Goal: Task Accomplishment & Management: Complete application form

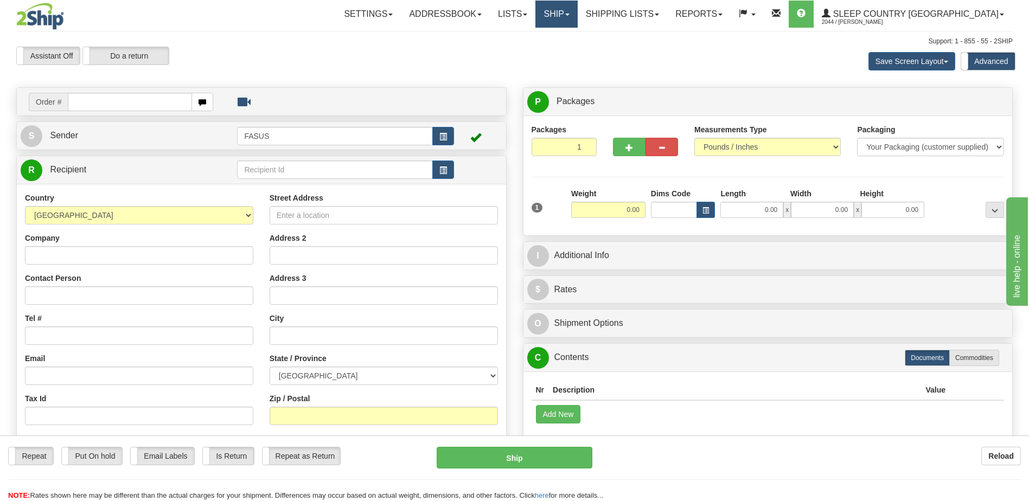
click at [577, 15] on link "Ship" at bounding box center [557, 14] width 42 height 27
click at [566, 52] on span "OnHold / Order Queue" at bounding box center [528, 52] width 77 height 9
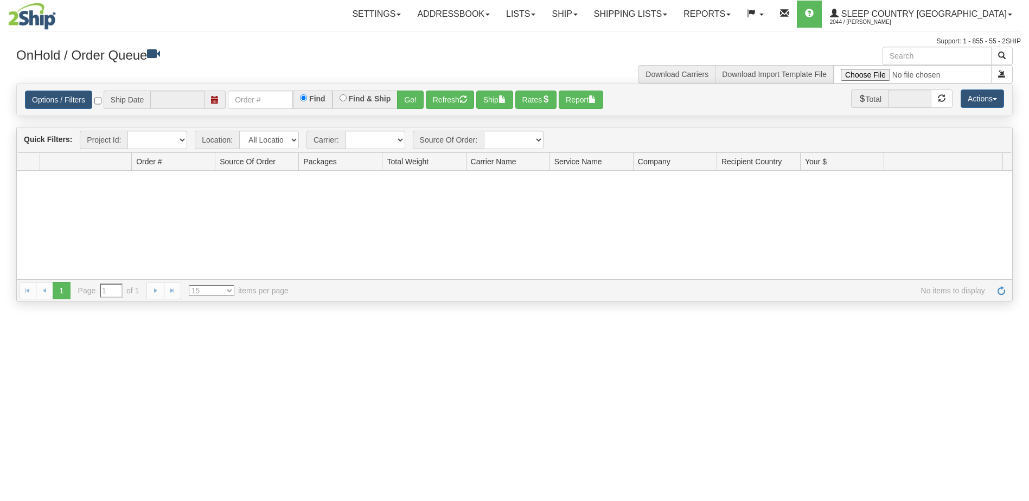
type input "[DATE]"
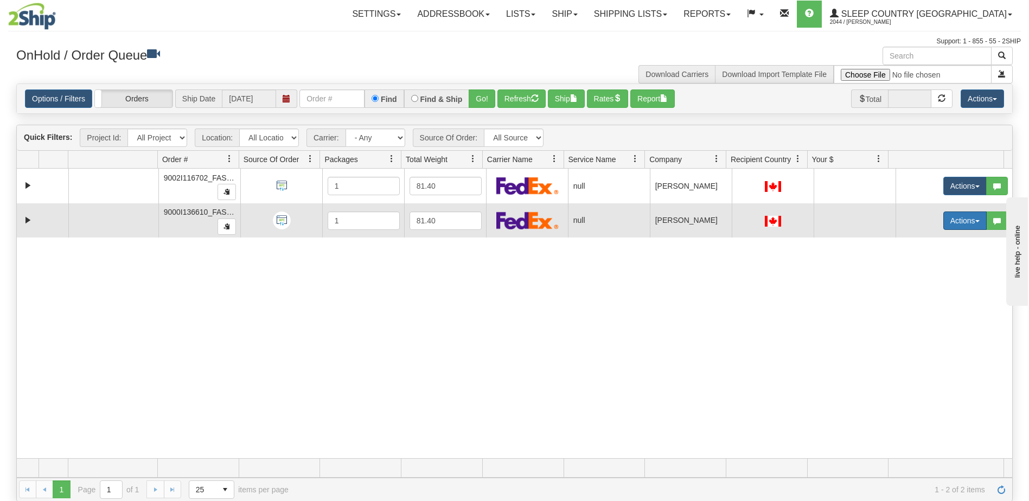
click at [952, 221] on button "Actions" at bounding box center [965, 221] width 43 height 18
click at [919, 239] on span "Open" at bounding box center [916, 241] width 26 height 9
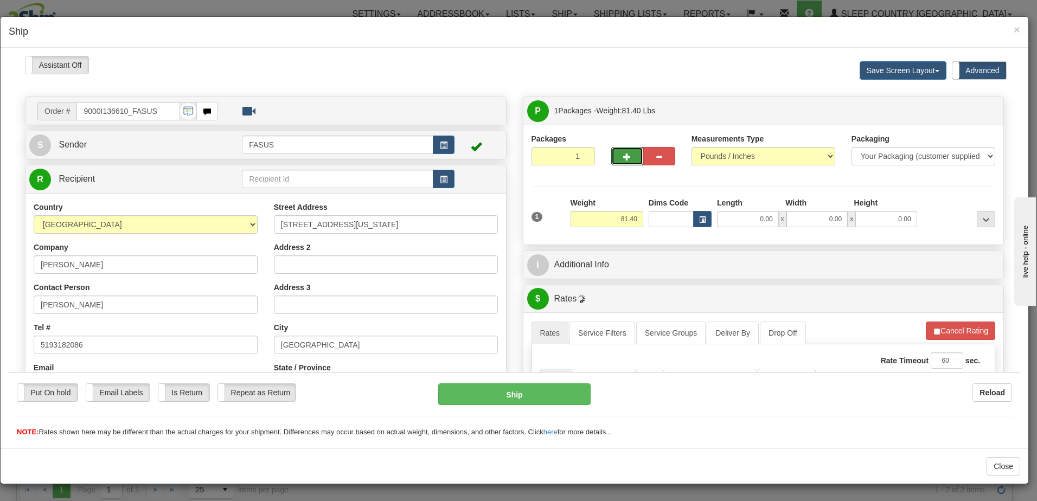
click at [626, 154] on span "button" at bounding box center [627, 156] width 8 height 7
type input "2"
click at [982, 110] on span "Package Level" at bounding box center [972, 111] width 43 height 8
radio input "true"
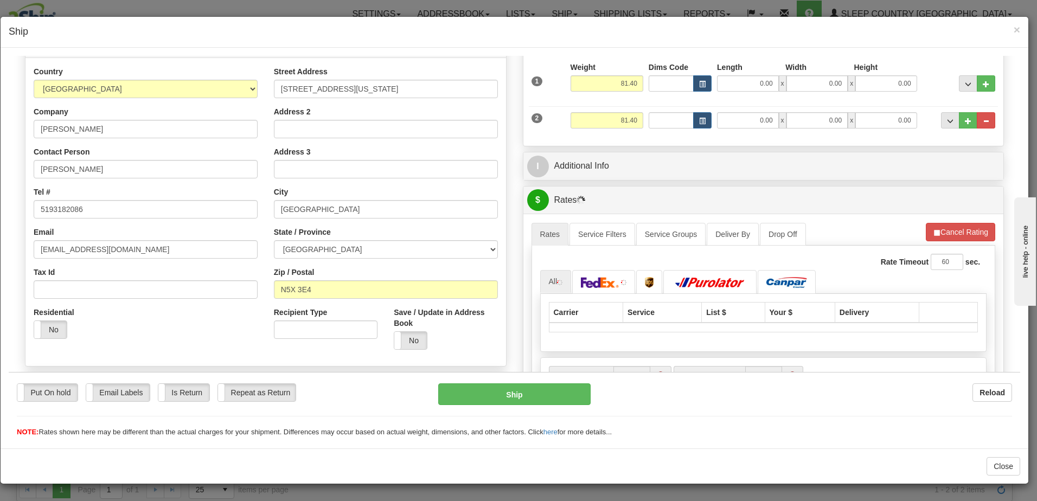
scroll to position [163, 0]
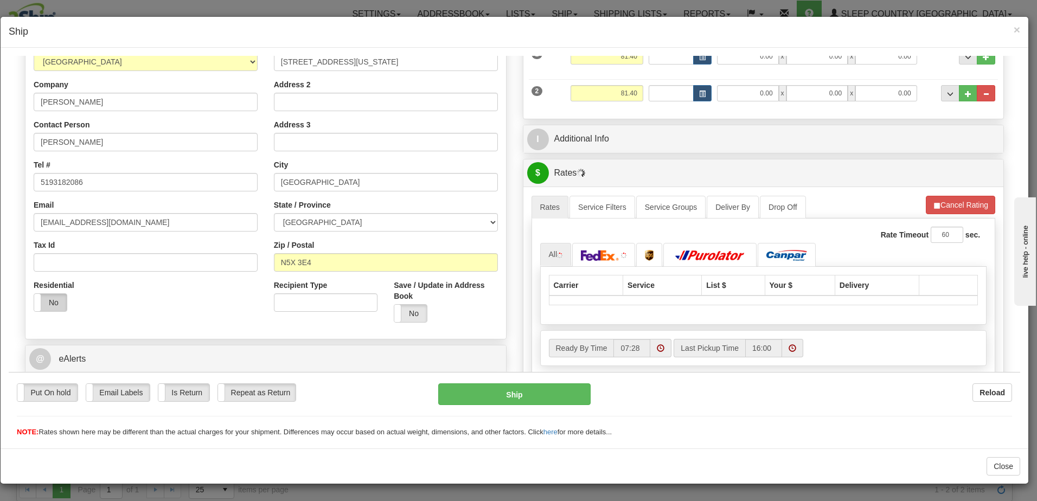
click at [44, 304] on label "No" at bounding box center [50, 302] width 33 height 17
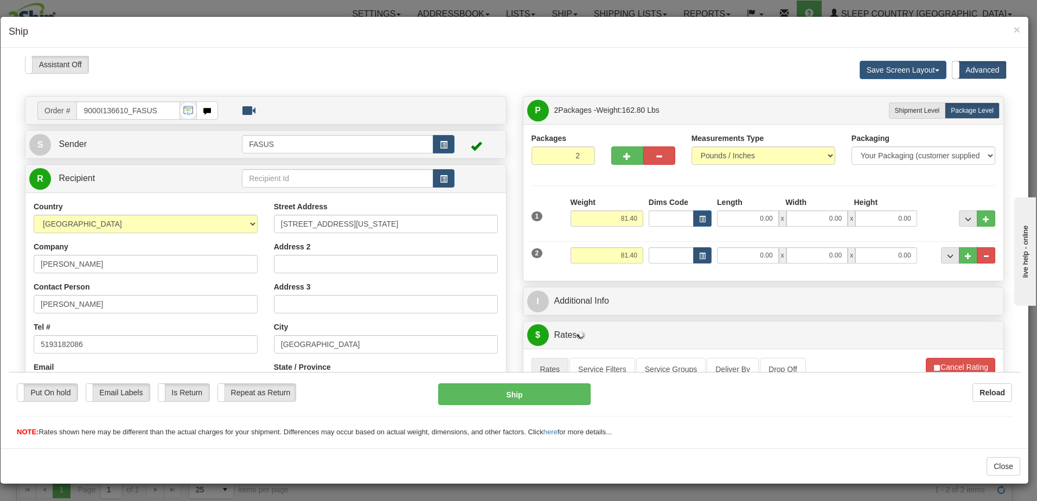
scroll to position [0, 0]
drag, startPoint x: 611, startPoint y: 215, endPoint x: 772, endPoint y: 251, distance: 164.6
click at [772, 251] on div "1 Weight 81.40 Dims Code" at bounding box center [764, 235] width 464 height 76
type input "57.20"
type input "83.50"
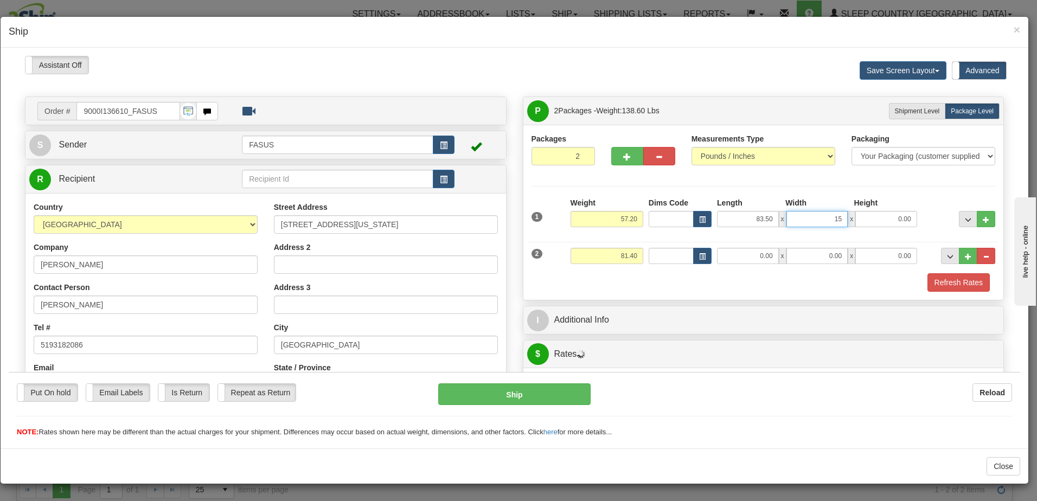
type input "15.00"
type input "4.00"
drag, startPoint x: 588, startPoint y: 254, endPoint x: 659, endPoint y: 256, distance: 71.1
click at [659, 256] on div "2 Weight 81.40 Dims Code Length Width Height" at bounding box center [764, 254] width 470 height 36
type input "23.00"
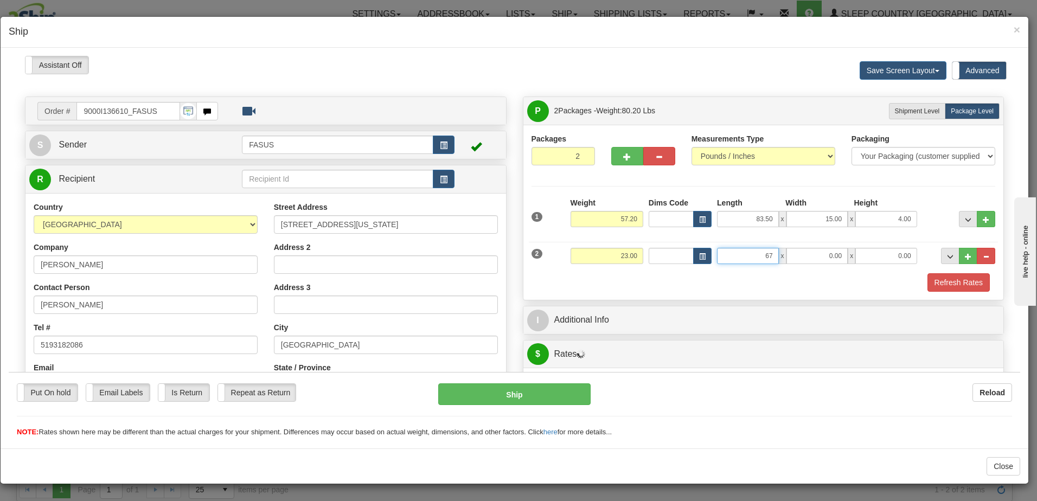
type input "67.00"
type input "14.00"
type input "6.00"
click at [963, 223] on button "..." at bounding box center [968, 219] width 18 height 16
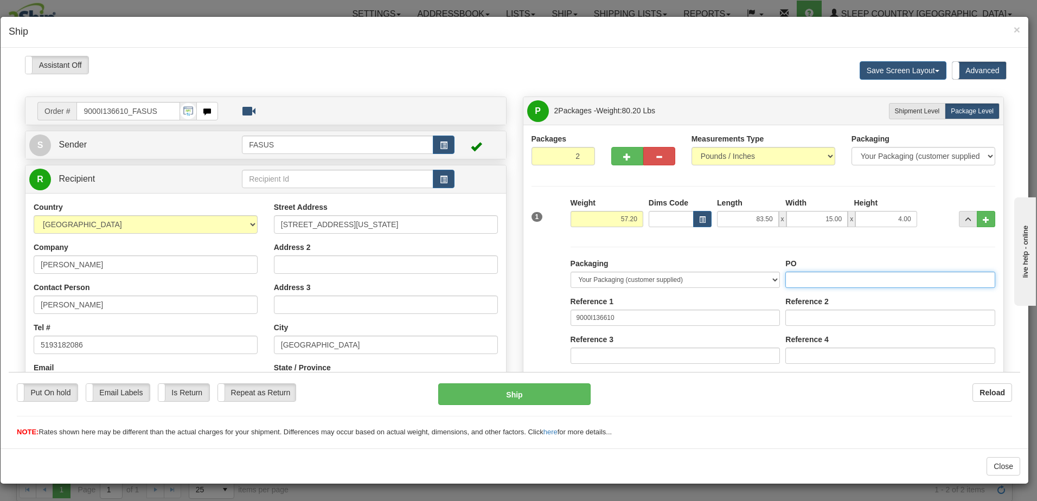
click at [795, 279] on input "PO" at bounding box center [891, 279] width 210 height 16
drag, startPoint x: 827, startPoint y: 278, endPoint x: 767, endPoint y: 283, distance: 59.8
click at [767, 283] on div "Packaging Your Packaging (customer supplied) Envelope (carrier supplied) Pack (…" at bounding box center [783, 358] width 430 height 200
type input "1029473"
click at [965, 216] on span "..." at bounding box center [968, 219] width 7 height 6
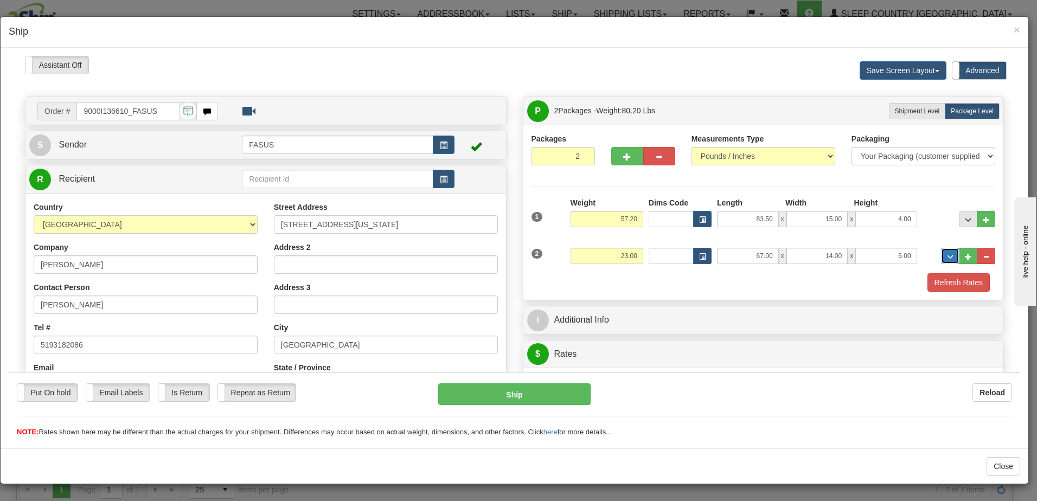
click at [947, 257] on span "..." at bounding box center [950, 256] width 7 height 6
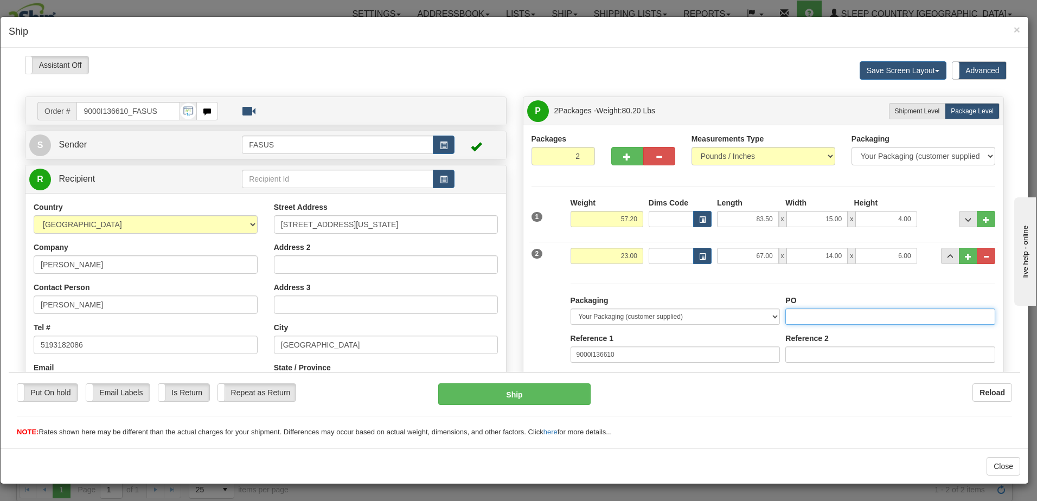
paste input "1029473"
type input "1029473"
click at [947, 257] on span "..." at bounding box center [950, 256] width 7 height 6
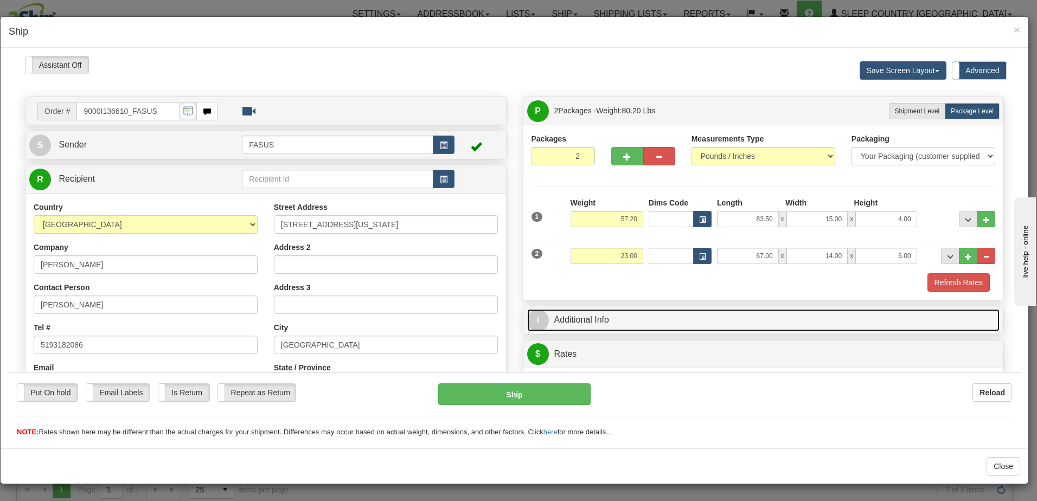
click at [746, 323] on link "I Additional Info" at bounding box center [763, 320] width 473 height 22
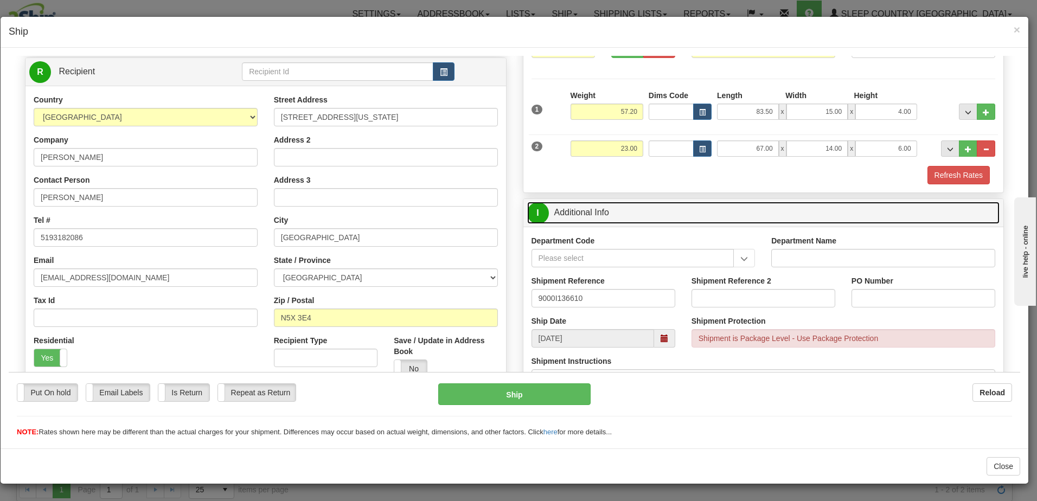
scroll to position [109, 0]
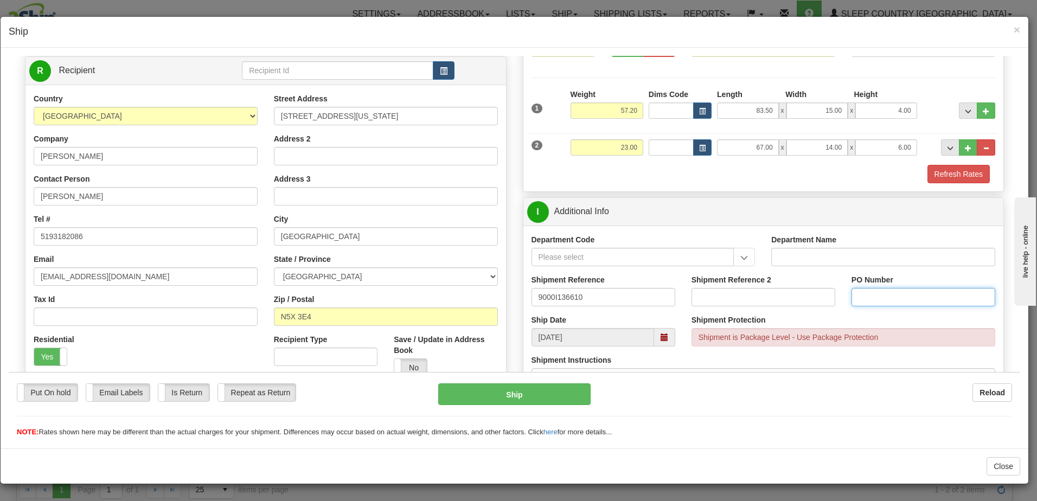
paste input "1029473"
type input "1029473"
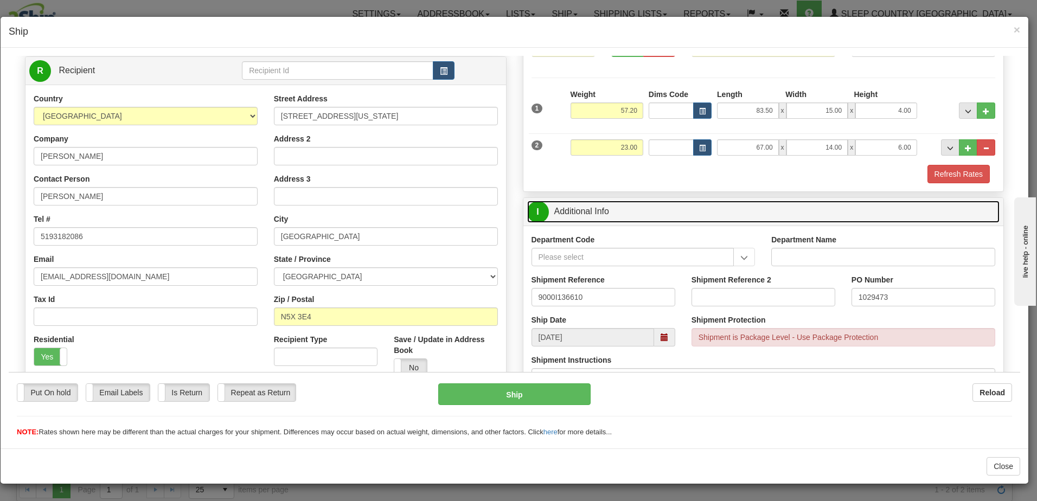
click at [746, 212] on link "I Additional Info" at bounding box center [763, 211] width 473 height 22
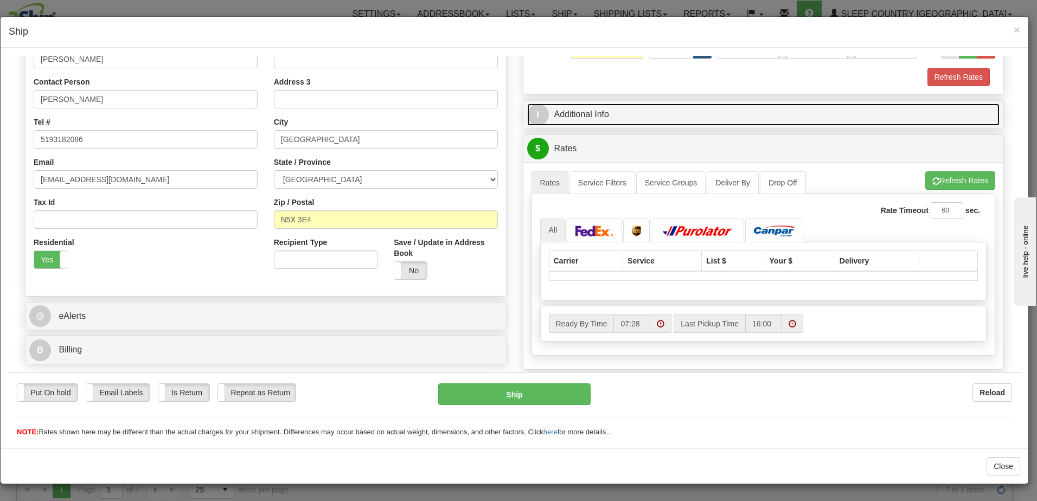
scroll to position [217, 0]
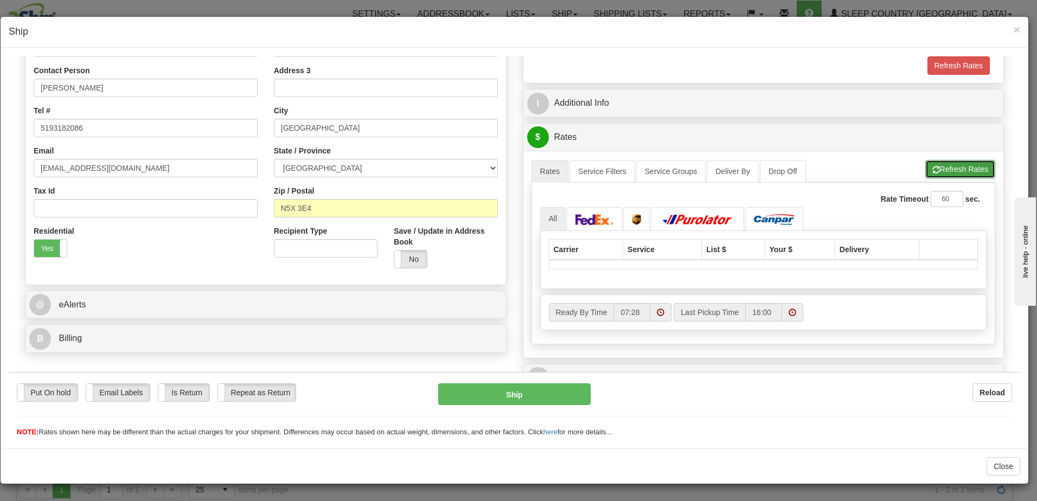
click at [958, 164] on button "Refresh Rates" at bounding box center [961, 169] width 70 height 18
click at [789, 310] on span at bounding box center [793, 312] width 8 height 8
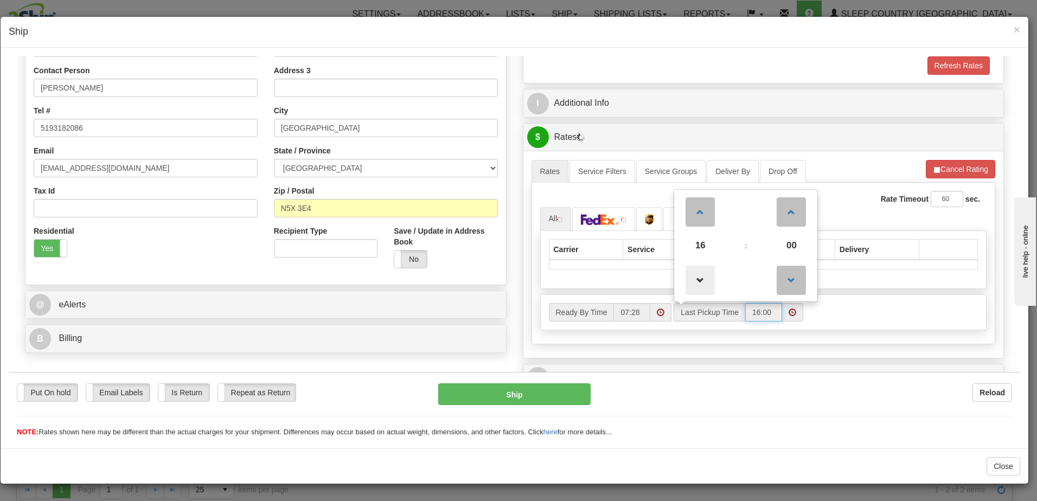
click at [692, 281] on span at bounding box center [700, 279] width 29 height 29
type input "15:00"
click at [894, 304] on div "Ready By Time 07:28 Last Pickup Time 15 : 00 00 01 02 03 04 05 06 07 08 09 10 1…" at bounding box center [764, 312] width 446 height 18
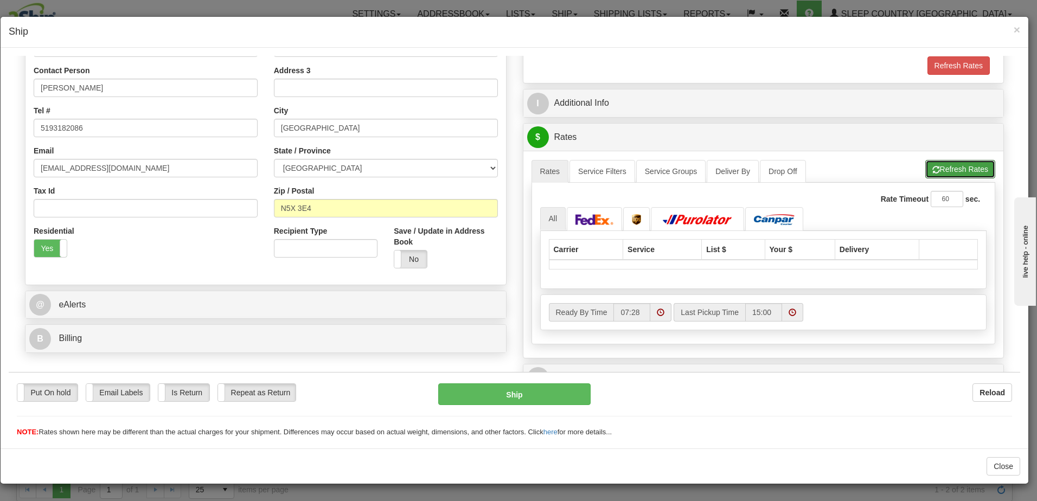
click at [958, 169] on button "Refresh Rates" at bounding box center [961, 169] width 70 height 18
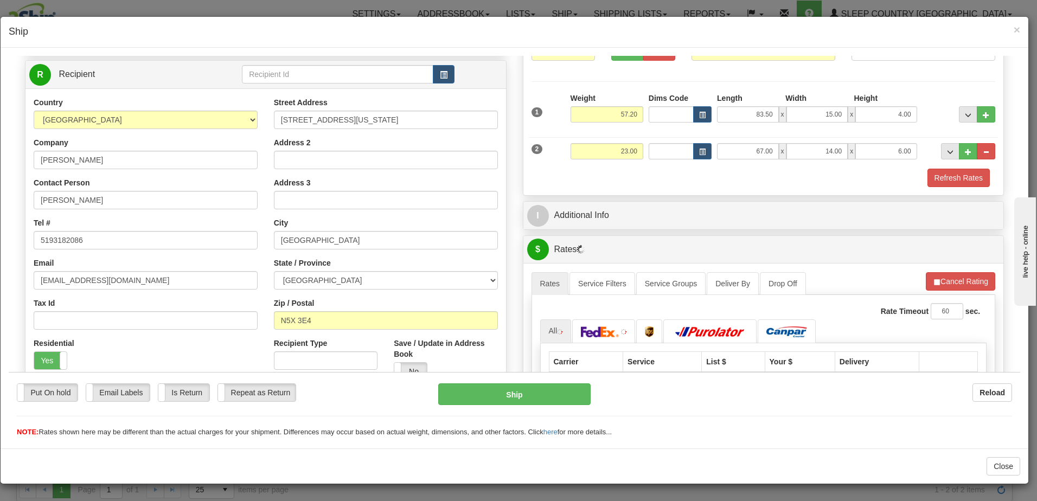
scroll to position [109, 0]
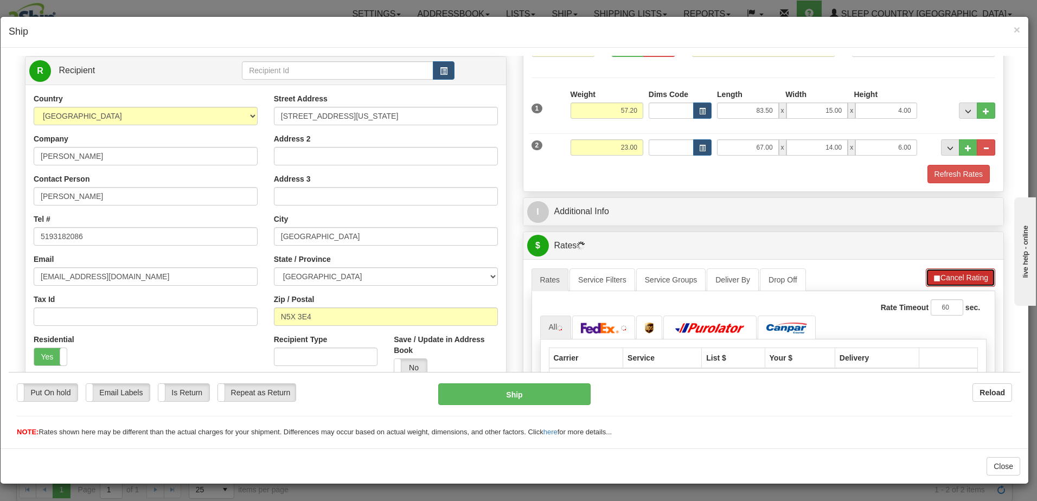
click at [946, 278] on button "Cancel Rating" at bounding box center [960, 277] width 69 height 18
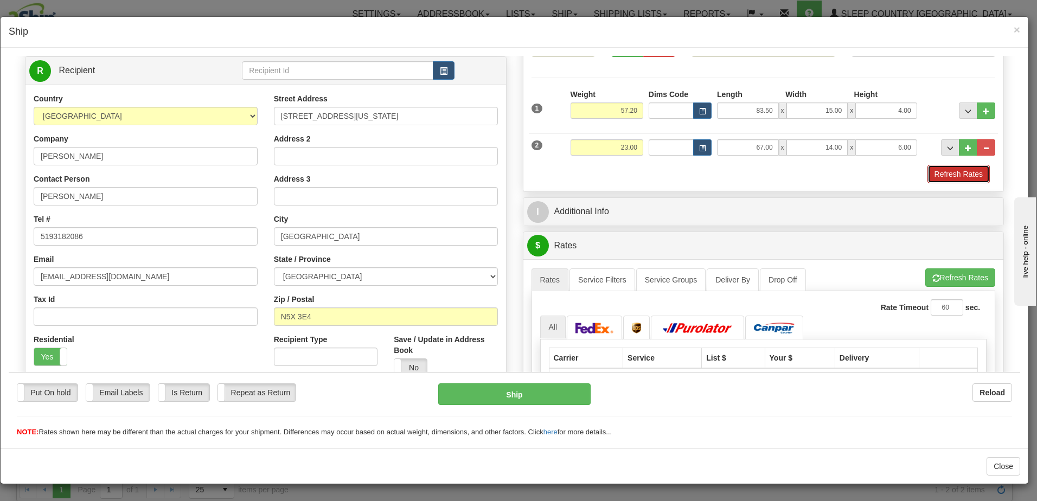
click at [948, 171] on button "Refresh Rates" at bounding box center [959, 173] width 62 height 18
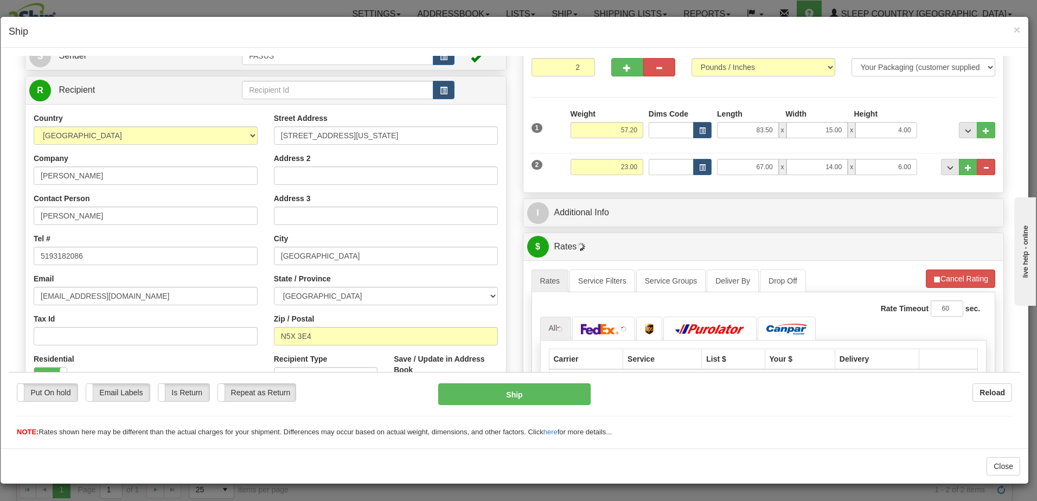
scroll to position [87, 0]
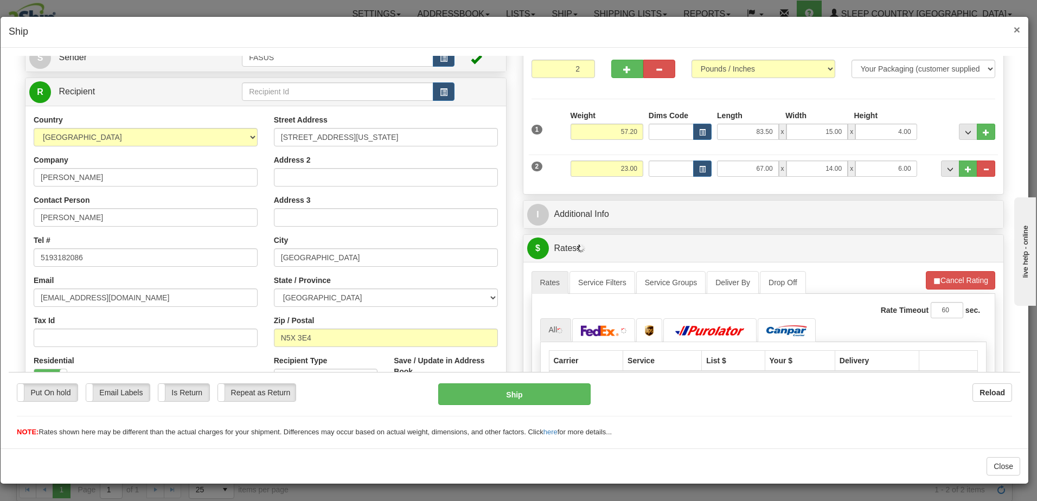
click at [1017, 28] on span "×" at bounding box center [1017, 29] width 7 height 12
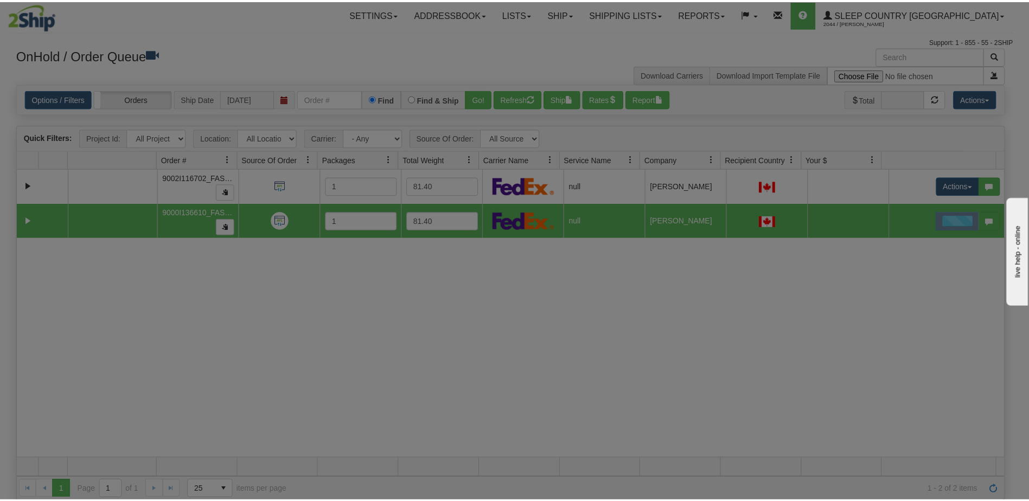
scroll to position [0, 0]
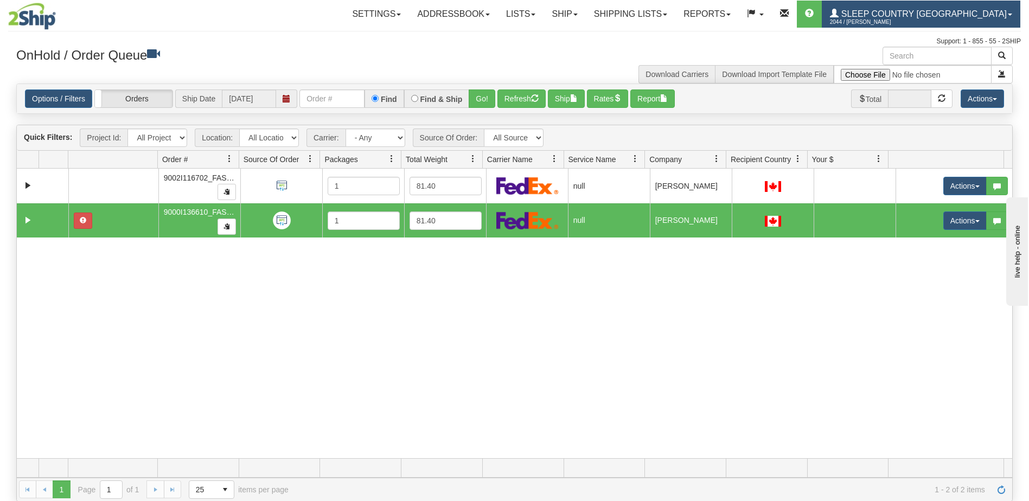
click at [955, 14] on span "Sleep Country [GEOGRAPHIC_DATA]" at bounding box center [923, 13] width 168 height 9
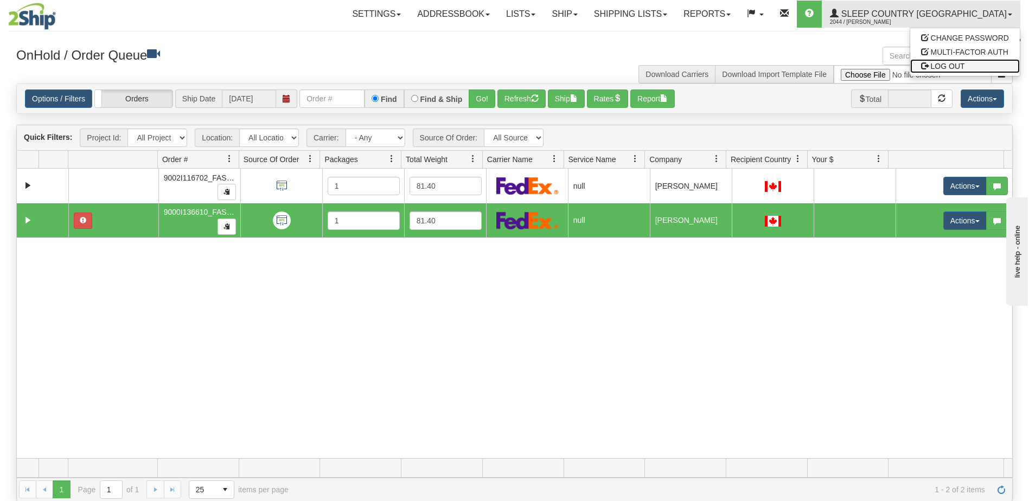
click at [952, 68] on span "LOG OUT" at bounding box center [948, 66] width 34 height 9
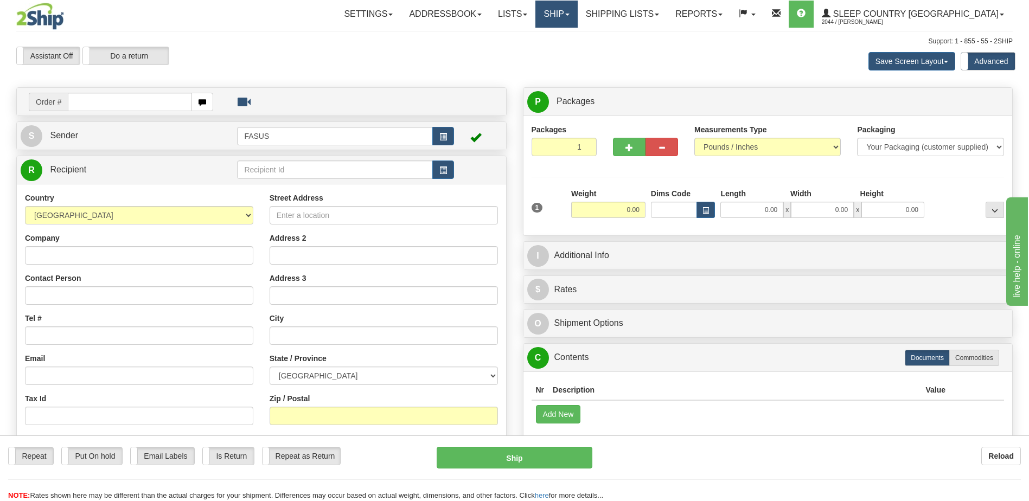
click at [570, 15] on span at bounding box center [567, 15] width 4 height 2
click at [566, 54] on span "OnHold / Order Queue" at bounding box center [528, 52] width 77 height 9
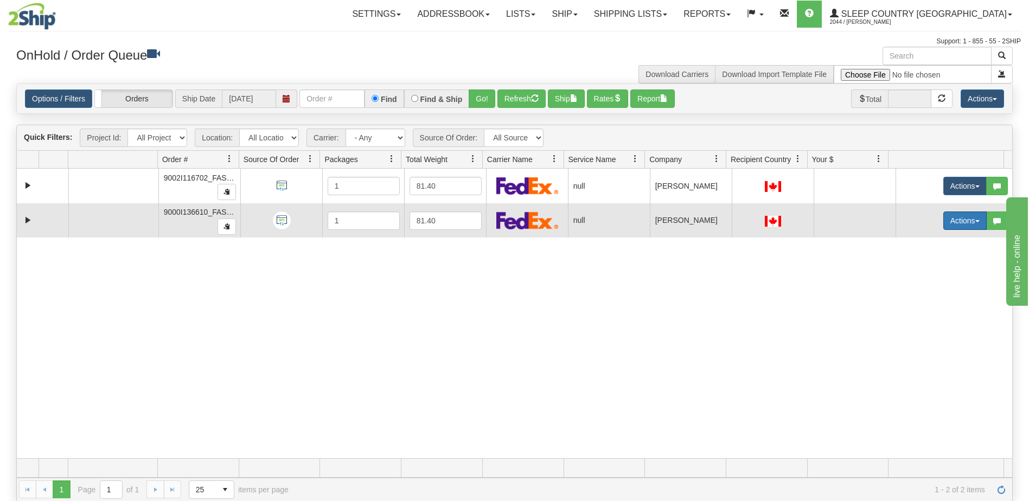
click at [948, 221] on button "Actions" at bounding box center [965, 221] width 43 height 18
click at [910, 237] on span "Open" at bounding box center [916, 241] width 26 height 9
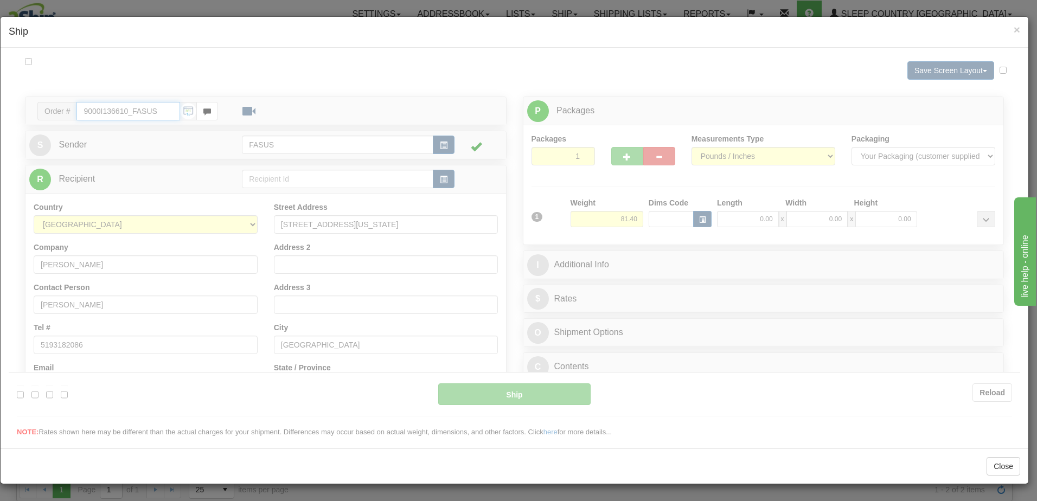
type input "07:37"
type input "16:00"
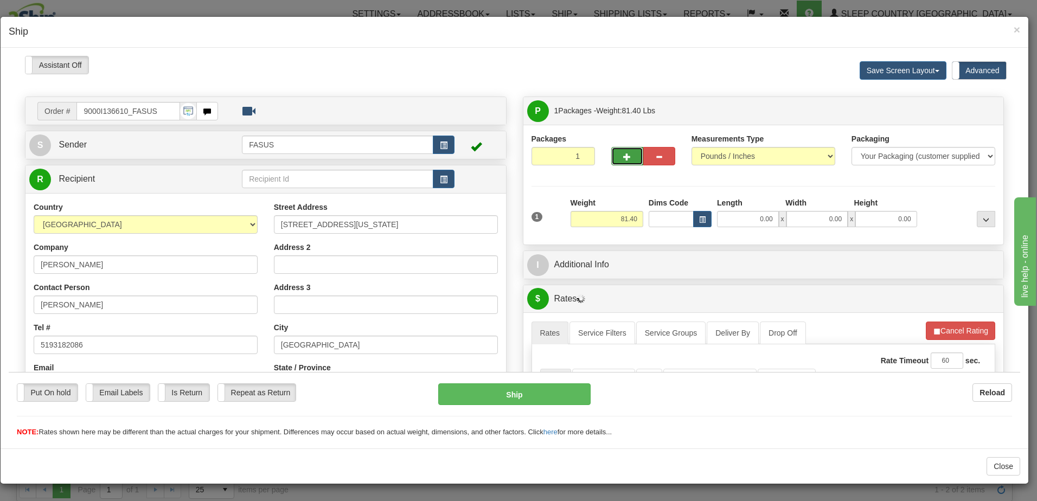
click at [623, 154] on span "button" at bounding box center [627, 156] width 8 height 7
type input "2"
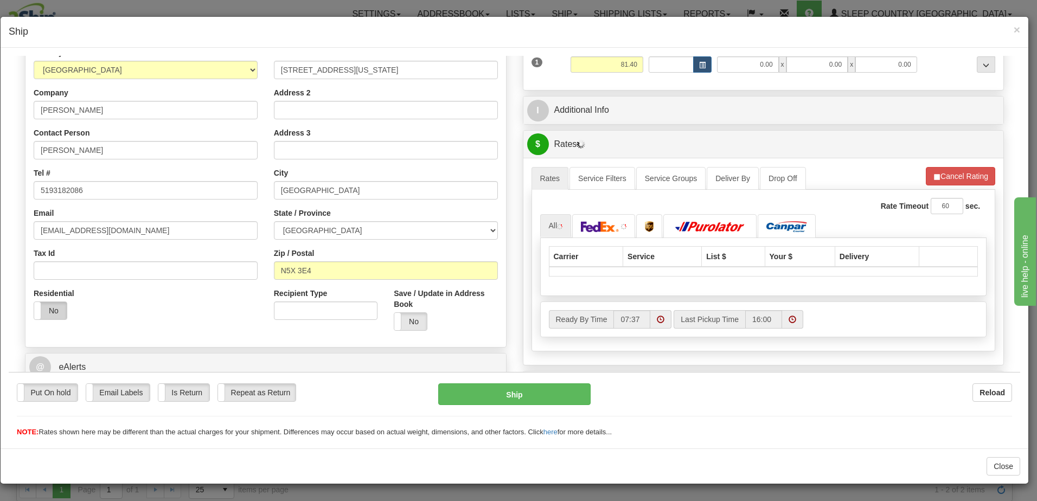
scroll to position [163, 0]
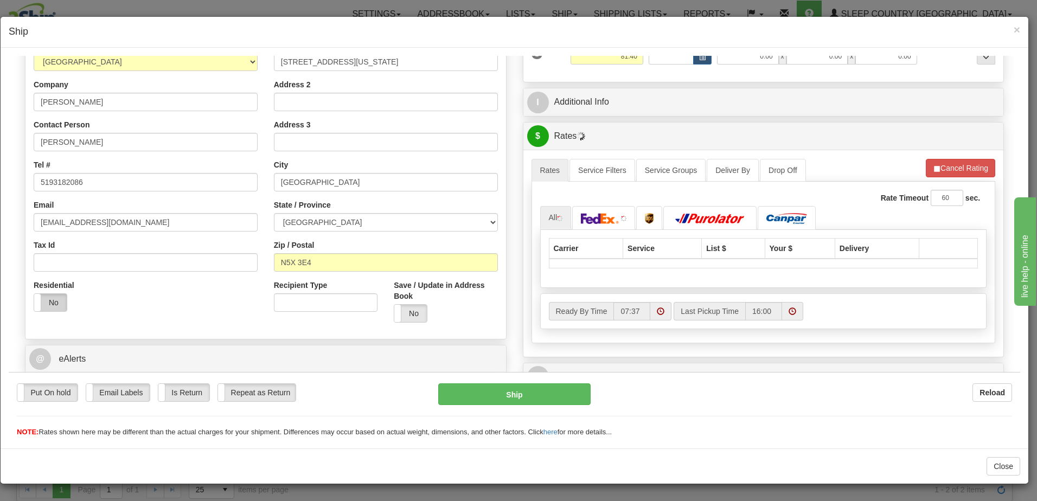
click at [58, 307] on label "No" at bounding box center [50, 302] width 33 height 17
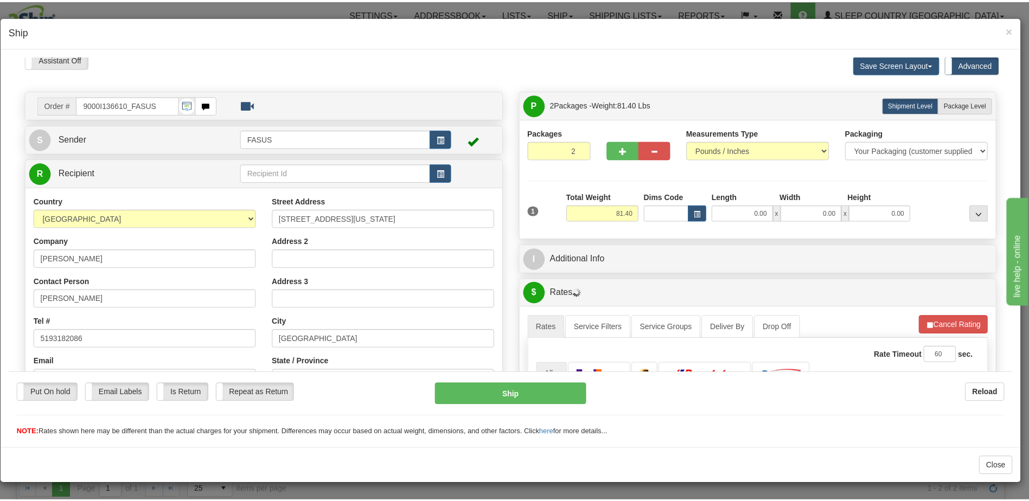
scroll to position [0, 0]
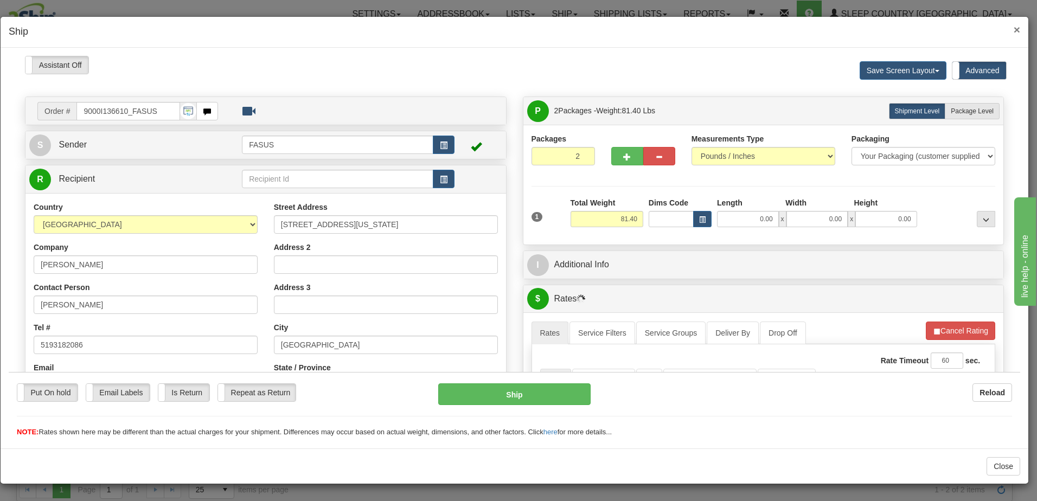
click at [1016, 29] on span "×" at bounding box center [1017, 29] width 7 height 12
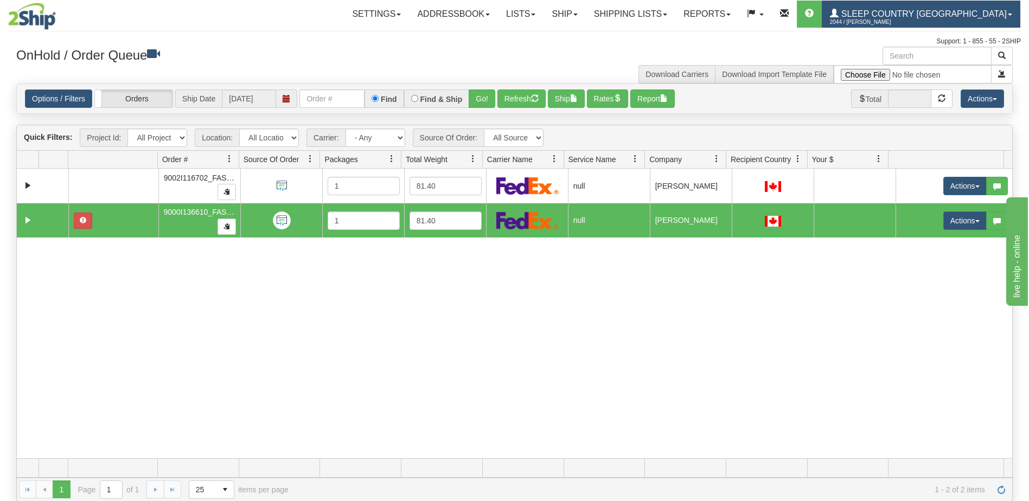
click at [982, 17] on span "Sleep Country [GEOGRAPHIC_DATA]" at bounding box center [923, 13] width 168 height 9
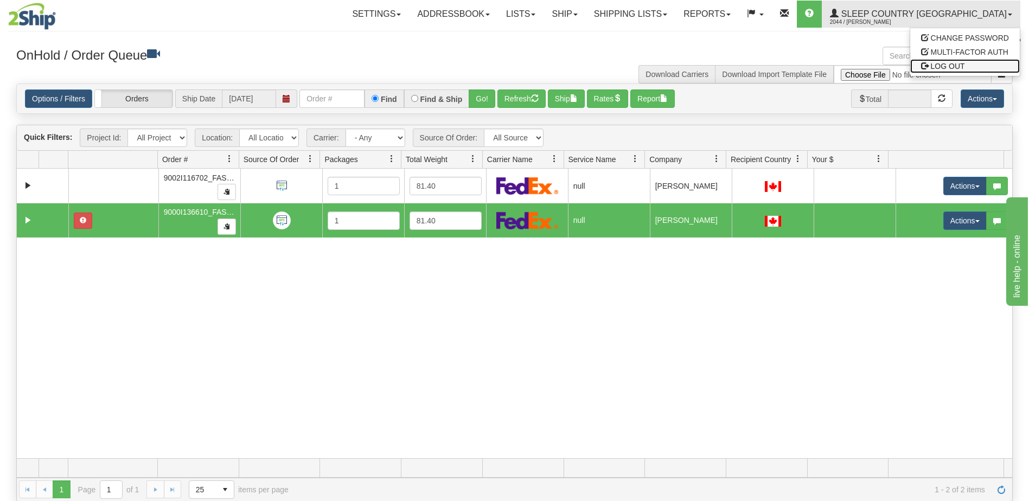
click at [958, 66] on span "LOG OUT" at bounding box center [948, 66] width 34 height 9
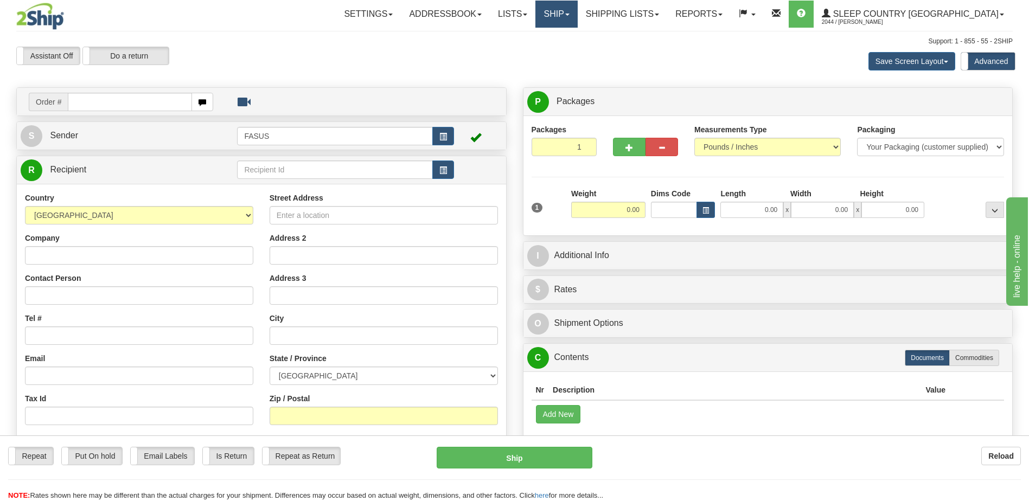
click at [577, 11] on link "Ship" at bounding box center [557, 14] width 42 height 27
click at [566, 53] on span "OnHold / Order Queue" at bounding box center [528, 52] width 77 height 9
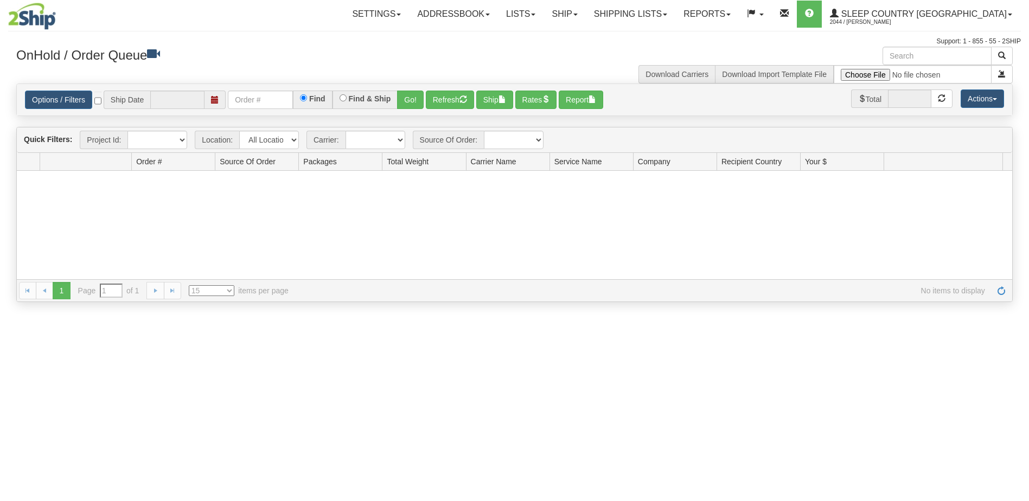
type input "[DATE]"
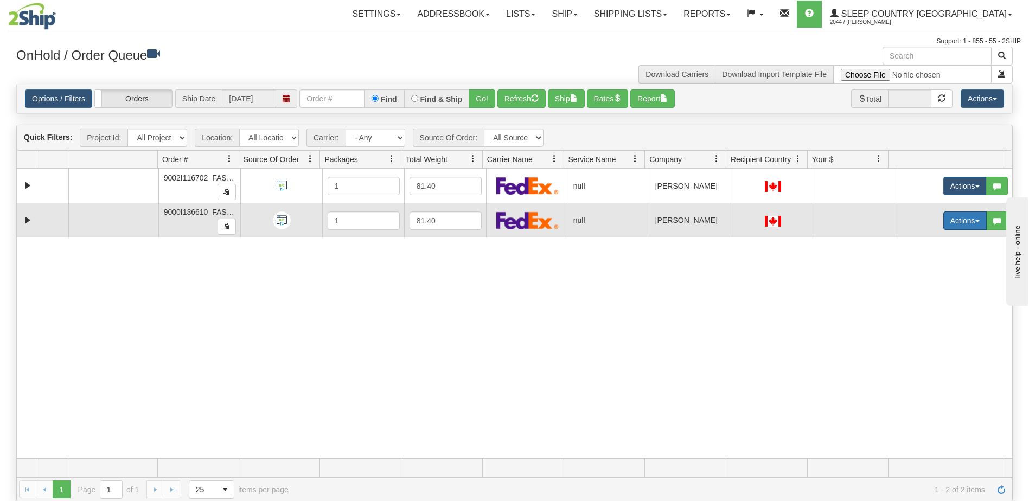
click at [948, 223] on button "Actions" at bounding box center [965, 221] width 43 height 18
click at [914, 240] on span "Open" at bounding box center [916, 241] width 26 height 9
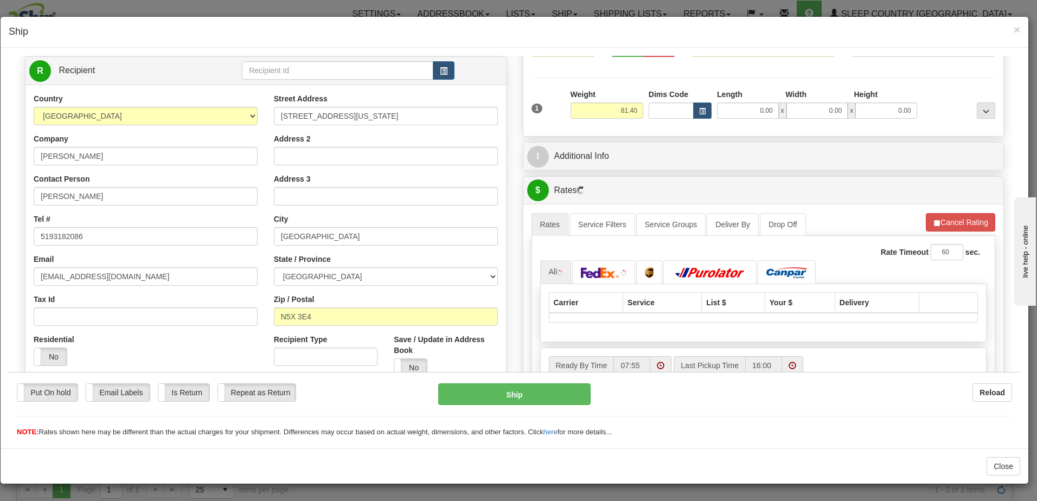
scroll to position [163, 0]
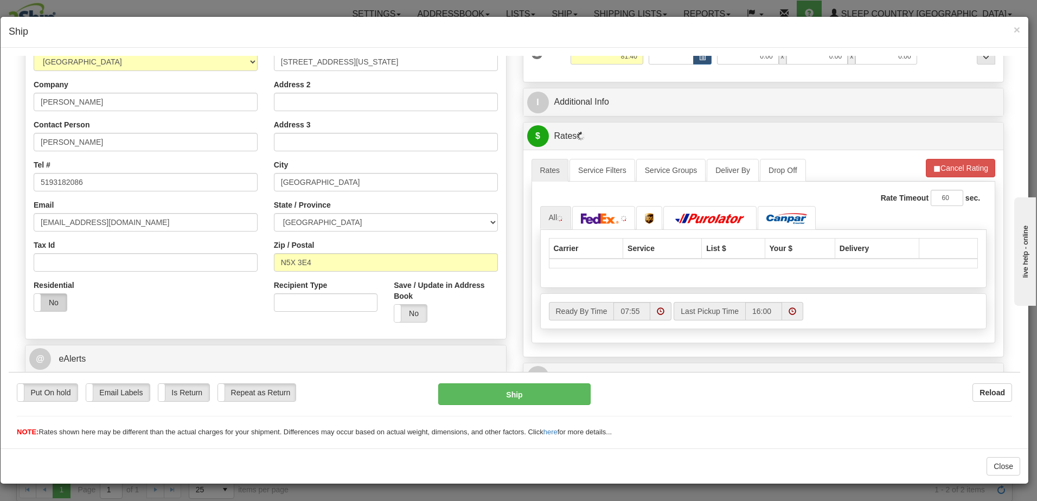
click at [48, 300] on label "No" at bounding box center [50, 302] width 33 height 17
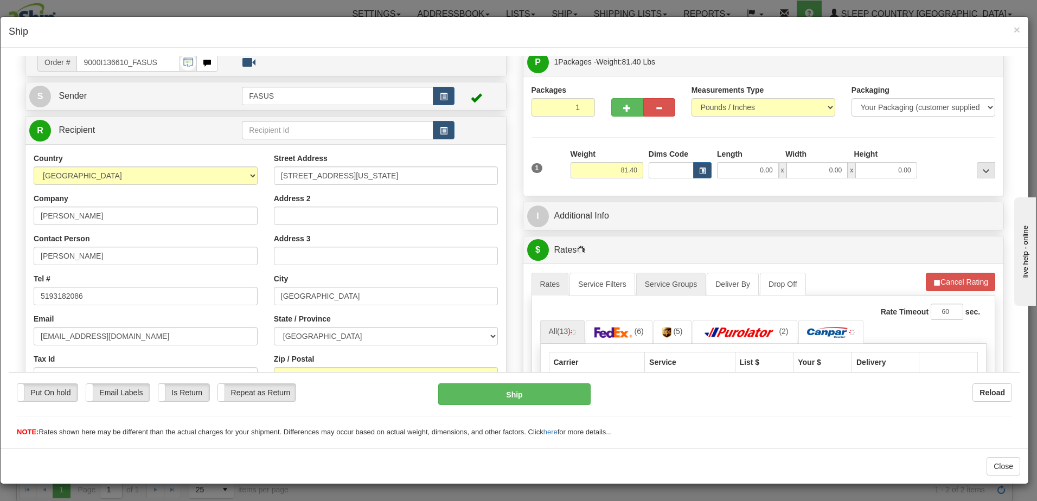
scroll to position [0, 0]
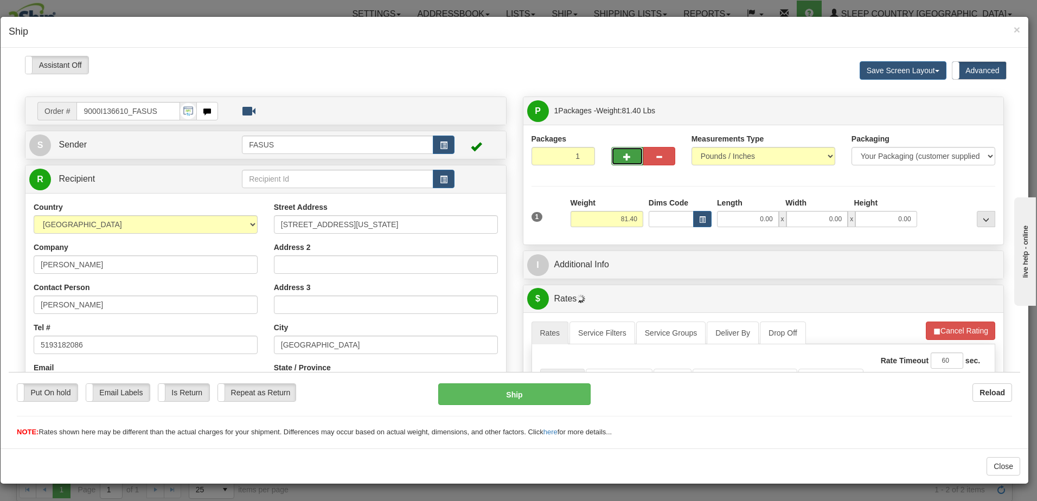
click at [623, 155] on span "button" at bounding box center [627, 156] width 8 height 7
type input "2"
click at [960, 109] on span "Package Level" at bounding box center [972, 111] width 43 height 8
radio input "true"
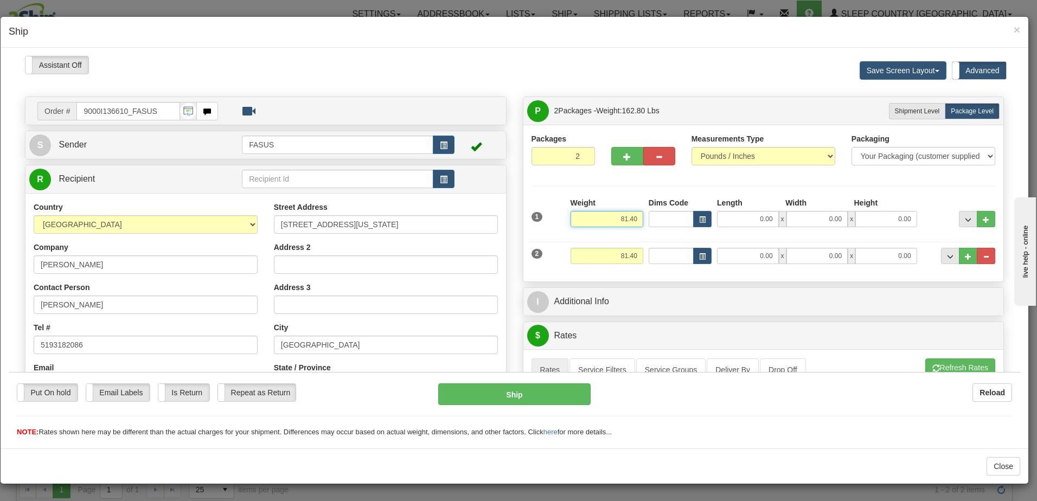
drag, startPoint x: 611, startPoint y: 216, endPoint x: 665, endPoint y: 221, distance: 53.9
click at [665, 221] on div "1 Weight 81.40 Dims Code x x" at bounding box center [764, 216] width 470 height 39
type input "57.50"
type input "83.50"
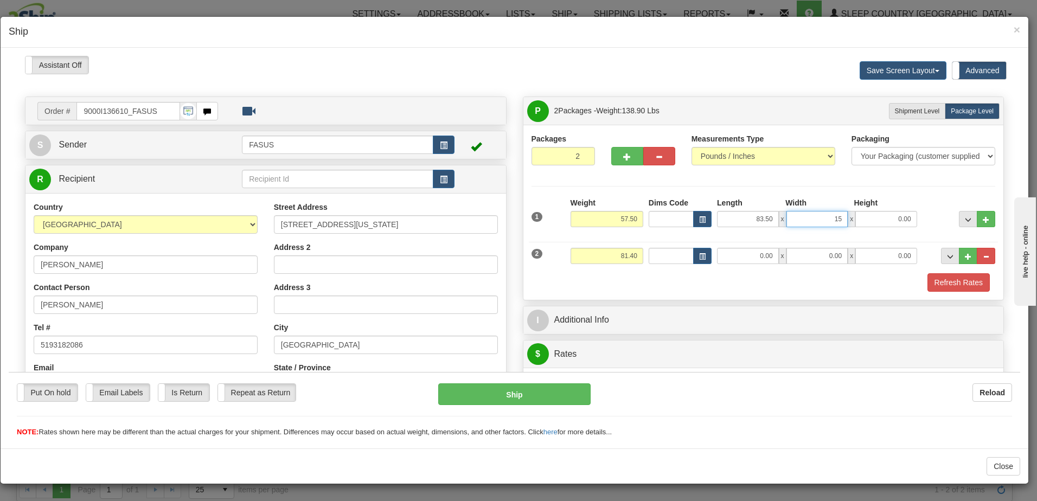
type input "15.00"
type input "4.00"
drag, startPoint x: 604, startPoint y: 254, endPoint x: 641, endPoint y: 253, distance: 37.4
click at [641, 253] on div "2 Weight 81.40 Dims Code Length Width Height" at bounding box center [764, 254] width 470 height 36
type input "23.00"
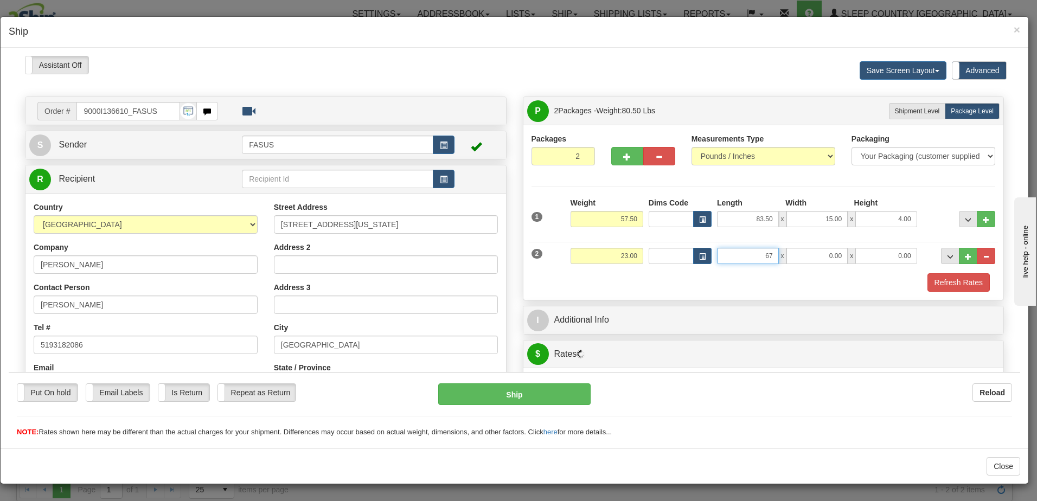
type input "67.00"
type input "14.00"
type input "6.00"
click at [965, 216] on span "..." at bounding box center [968, 219] width 7 height 6
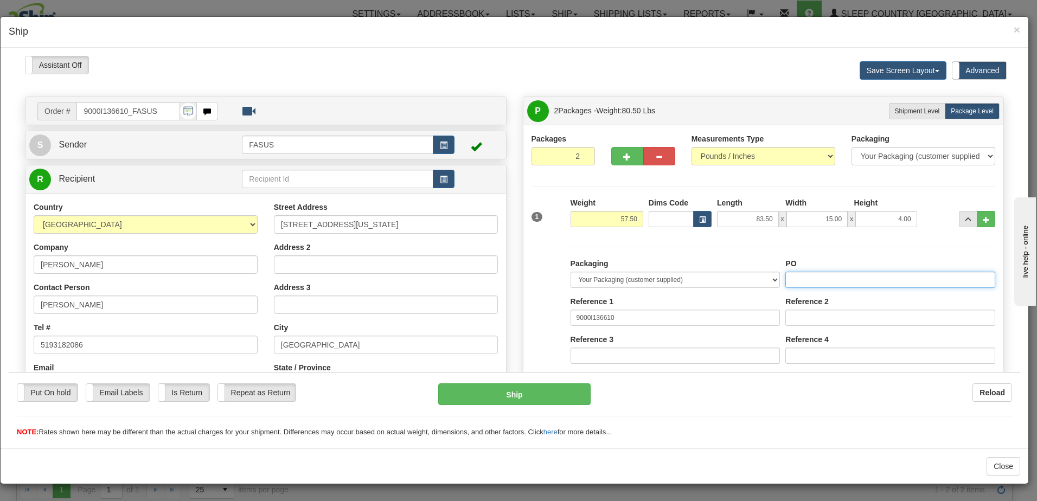
click at [805, 279] on input "PO" at bounding box center [891, 279] width 210 height 16
drag, startPoint x: 830, startPoint y: 279, endPoint x: 741, endPoint y: 281, distance: 88.5
click at [741, 281] on div "Packaging Your Packaging (customer supplied) Envelope (carrier supplied) Pack (…" at bounding box center [783, 358] width 430 height 200
type input "1029473"
click at [964, 216] on button "..." at bounding box center [968, 219] width 18 height 16
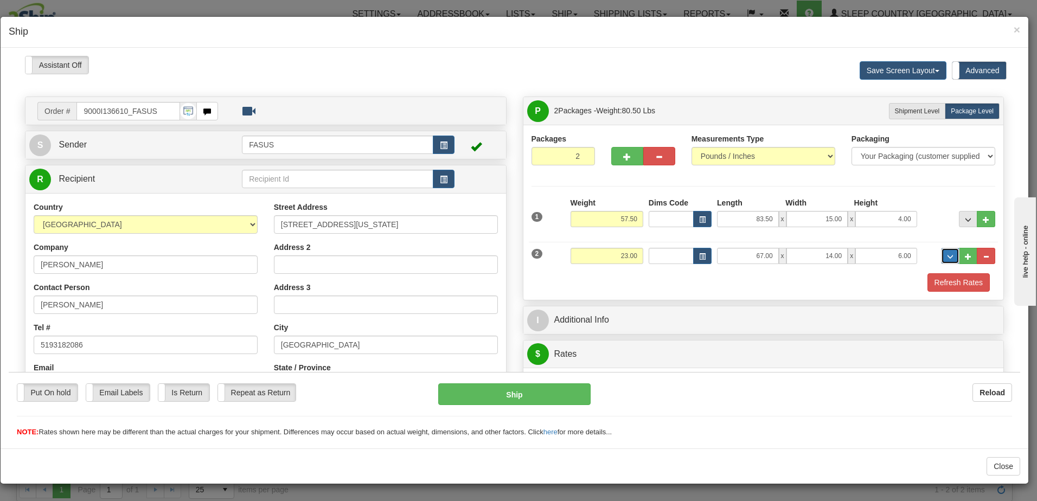
click at [947, 253] on span "..." at bounding box center [950, 256] width 7 height 6
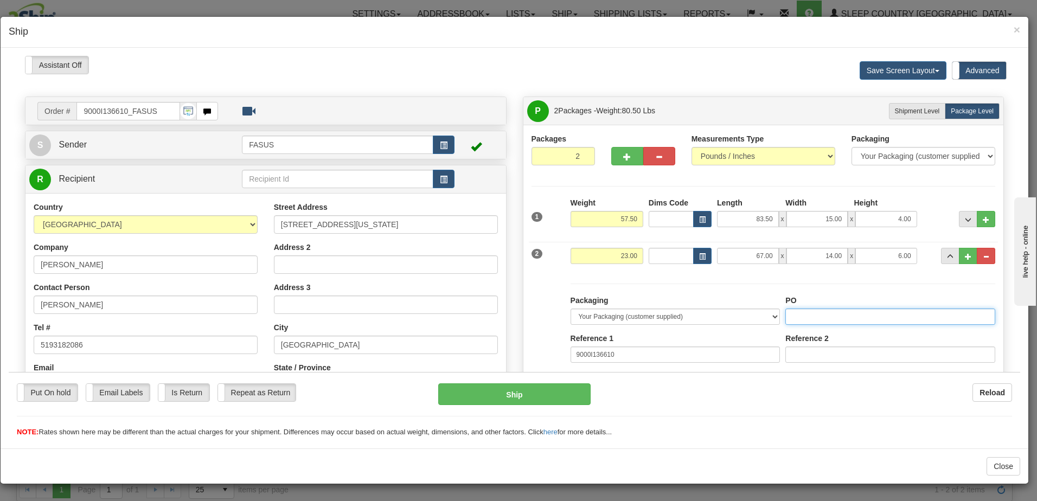
paste input "1029473"
type input "1029473"
click at [947, 257] on span "..." at bounding box center [950, 256] width 7 height 6
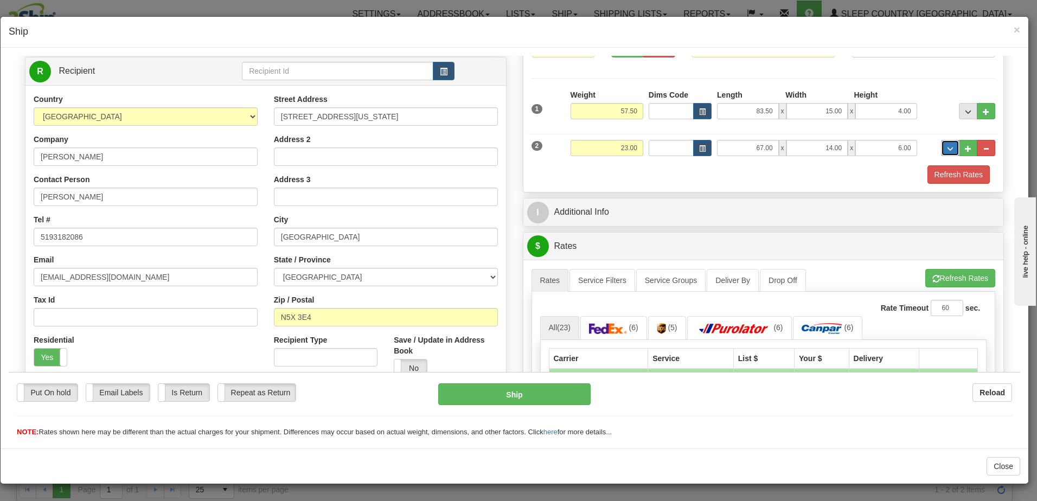
scroll to position [109, 0]
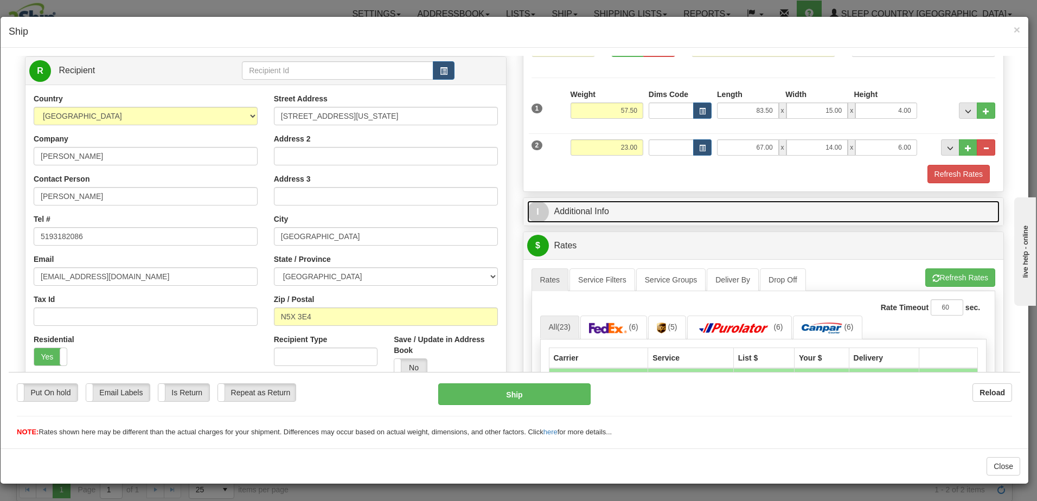
click at [746, 205] on link "I Additional Info" at bounding box center [763, 211] width 473 height 22
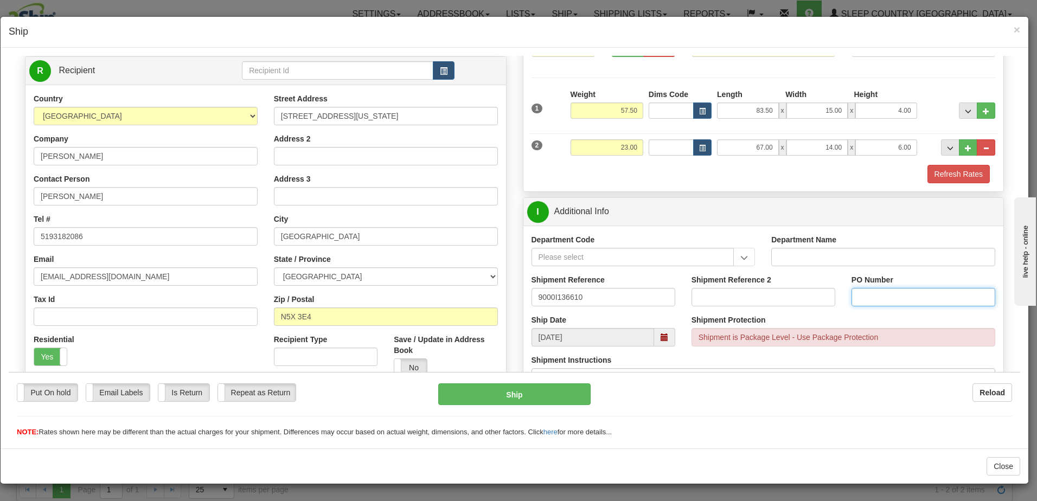
paste input "1029473"
type input "1029473"
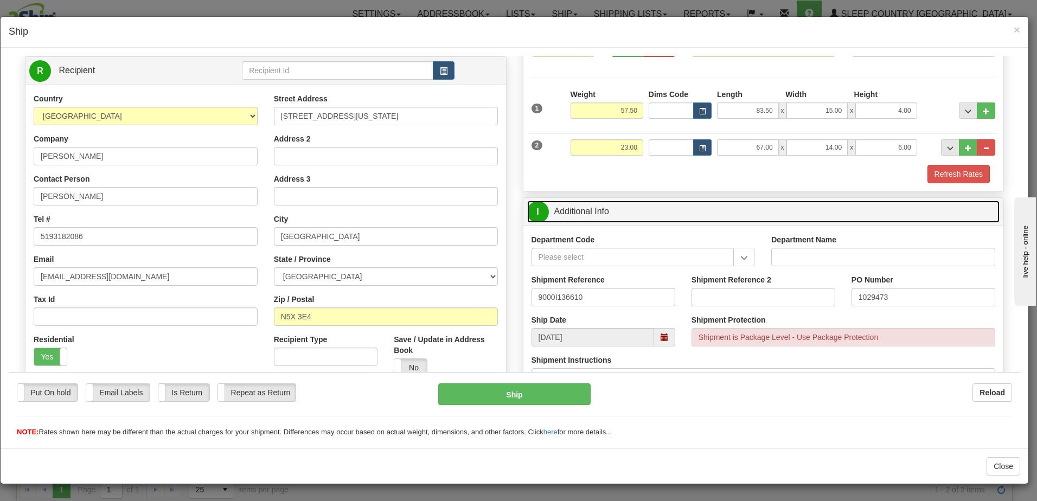
click at [922, 202] on link "I Additional Info" at bounding box center [763, 211] width 473 height 22
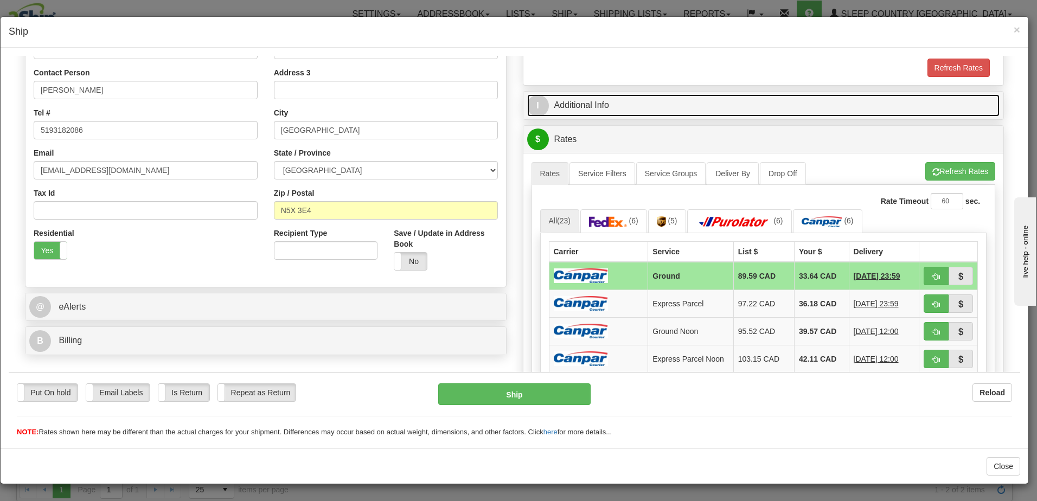
scroll to position [217, 0]
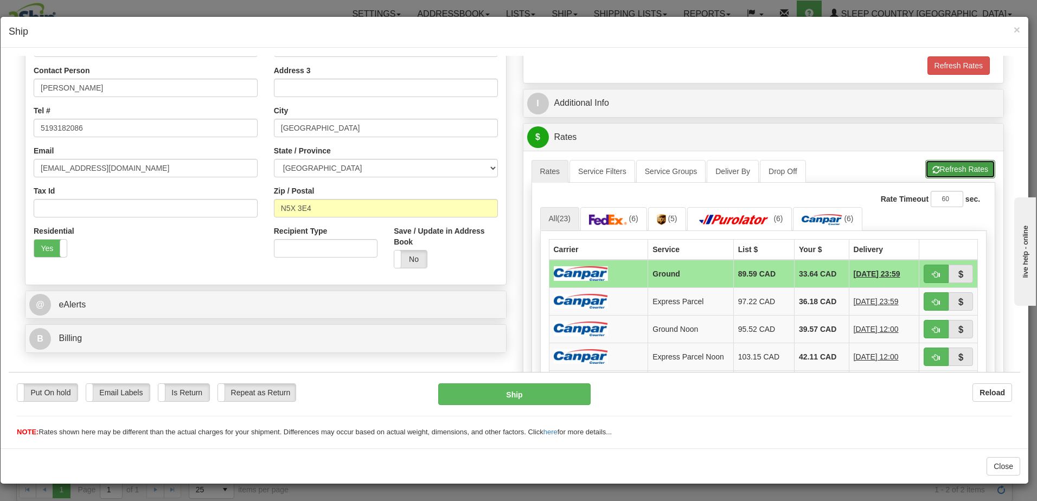
click at [933, 166] on span "button" at bounding box center [937, 169] width 8 height 7
click at [933, 273] on span "button" at bounding box center [937, 274] width 8 height 7
type input "1"
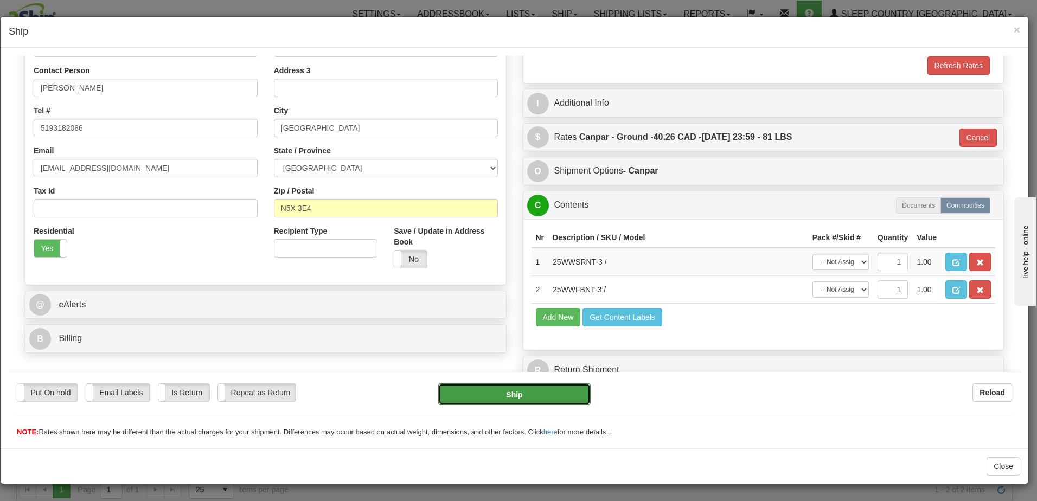
click at [539, 392] on button "Ship" at bounding box center [514, 394] width 152 height 22
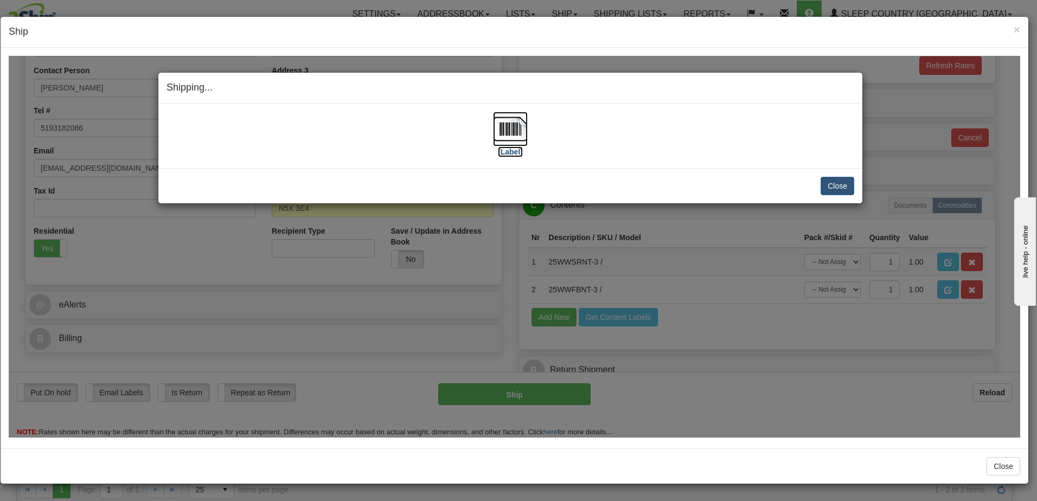
click at [514, 153] on label "[Label]" at bounding box center [510, 151] width 25 height 11
click at [850, 185] on button "Close" at bounding box center [838, 185] width 34 height 18
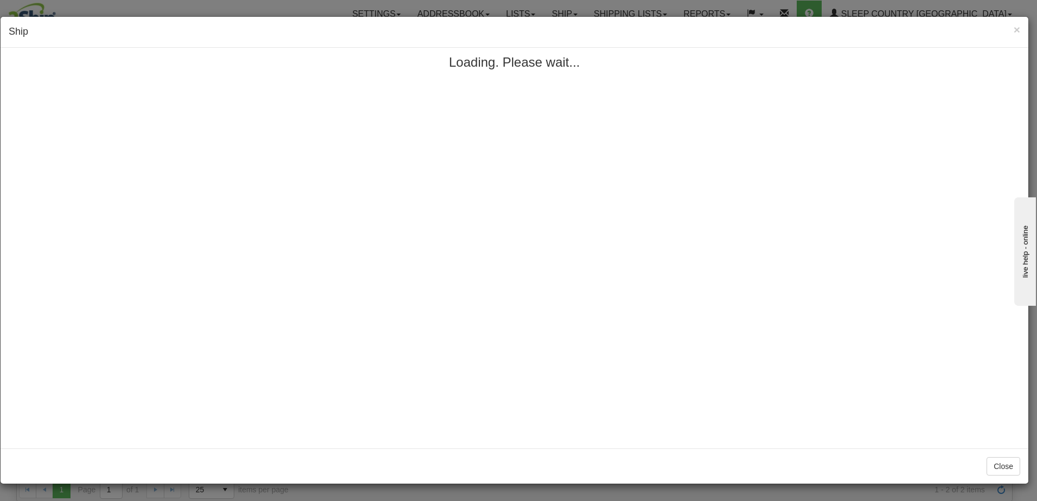
scroll to position [0, 0]
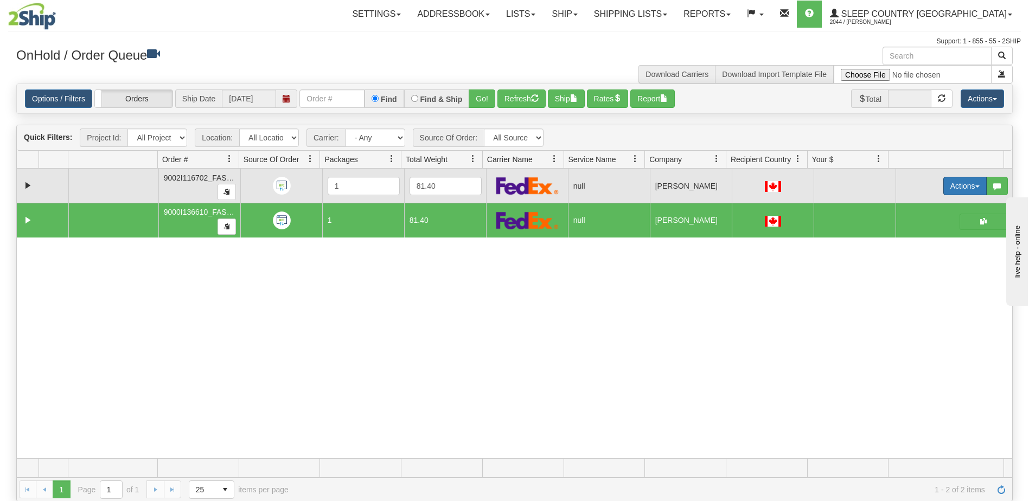
click at [945, 183] on button "Actions" at bounding box center [965, 186] width 43 height 18
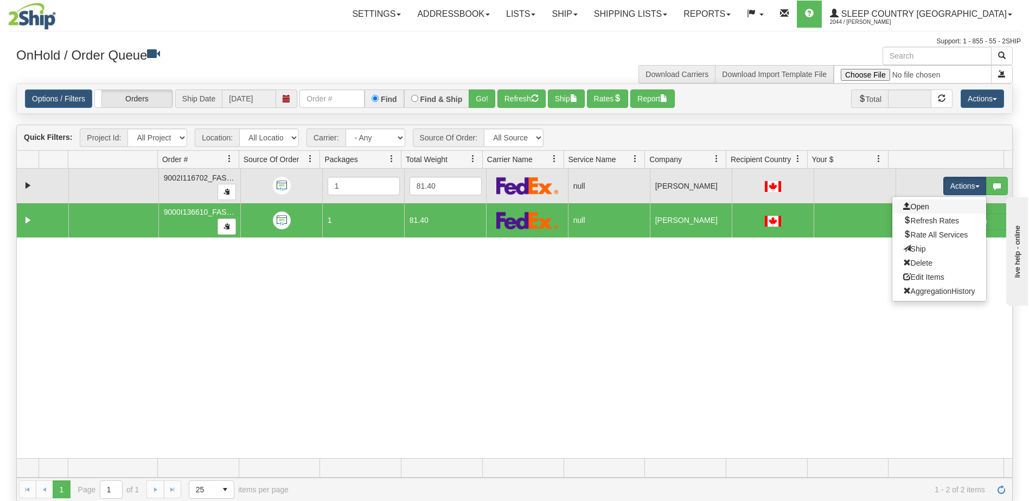
click at [923, 208] on link "Open" at bounding box center [940, 207] width 94 height 14
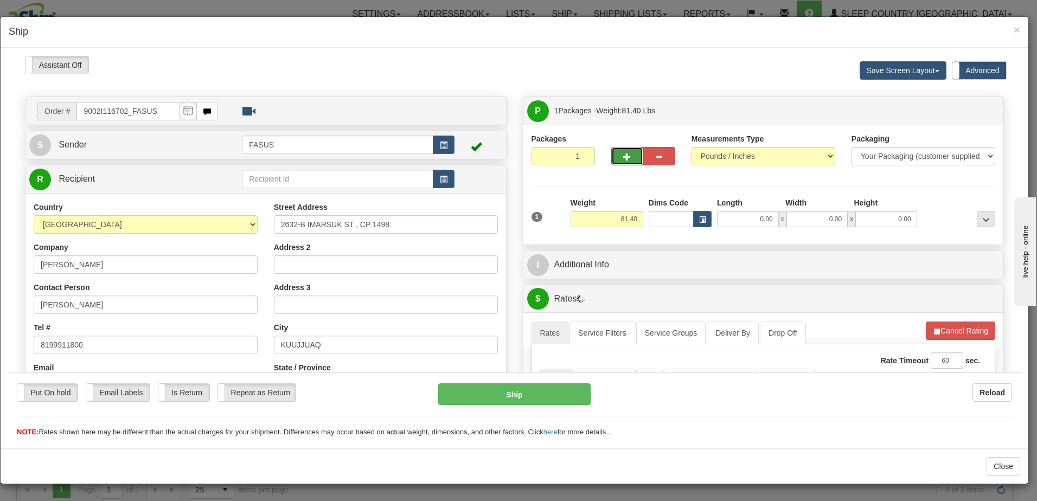
click at [623, 153] on span "button" at bounding box center [627, 156] width 8 height 7
type input "2"
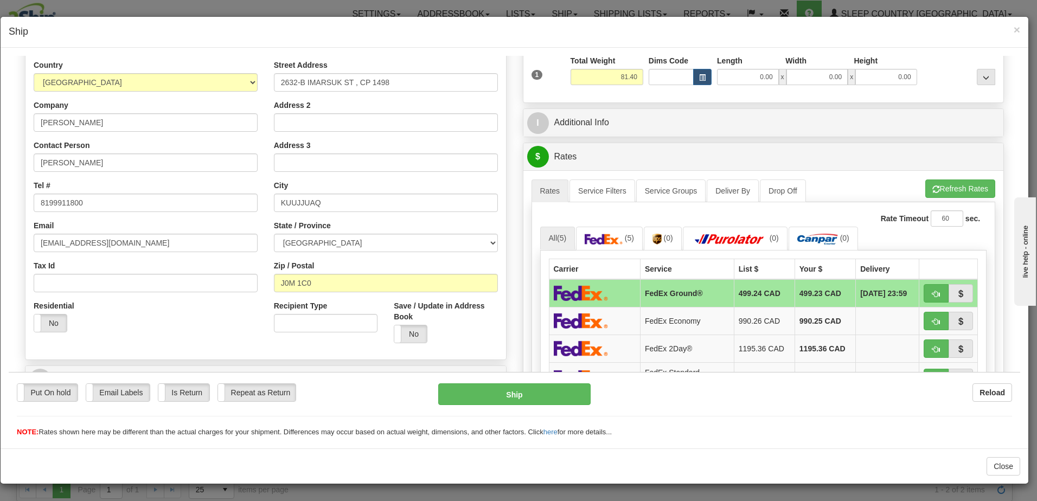
scroll to position [163, 0]
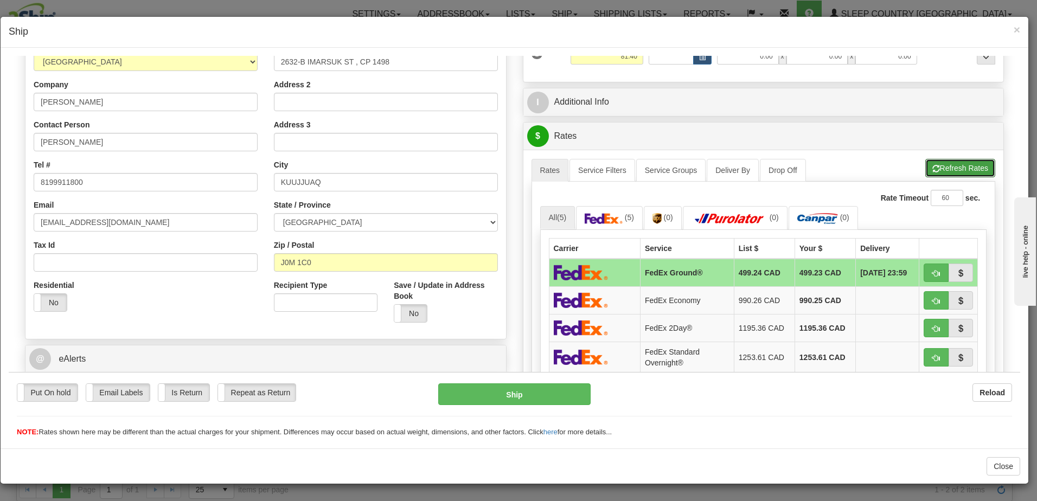
click at [969, 163] on button "Refresh Rates" at bounding box center [961, 167] width 70 height 18
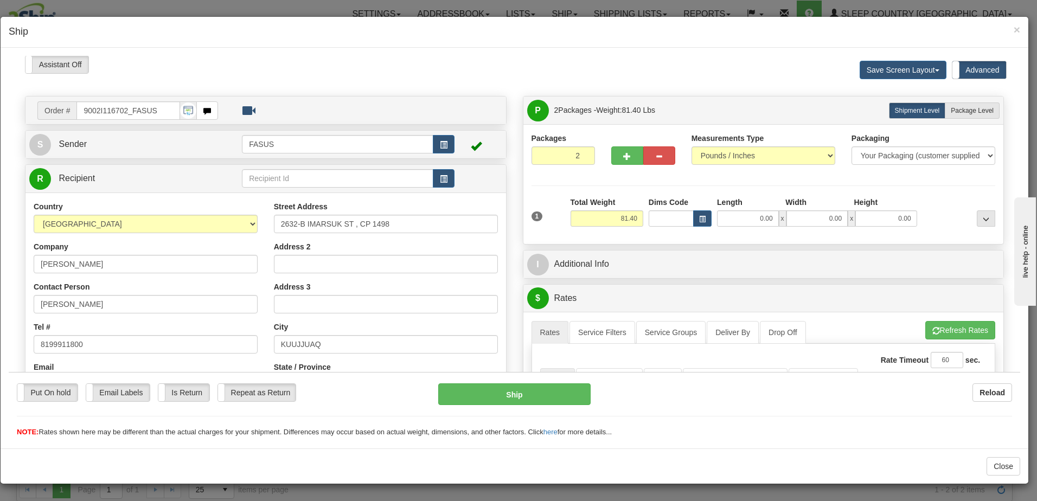
scroll to position [0, 0]
click at [977, 110] on span "Package Level" at bounding box center [972, 111] width 43 height 8
radio input "true"
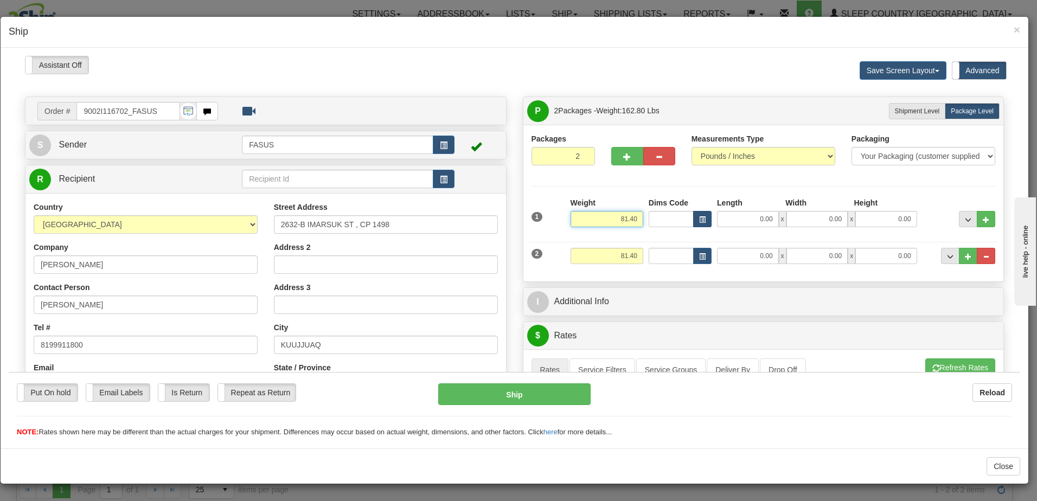
drag, startPoint x: 600, startPoint y: 215, endPoint x: 689, endPoint y: 216, distance: 89.0
click at [689, 216] on div "1 Weight 81.40 Dims Code x x" at bounding box center [764, 216] width 470 height 39
type input "57.20"
type input "83.50"
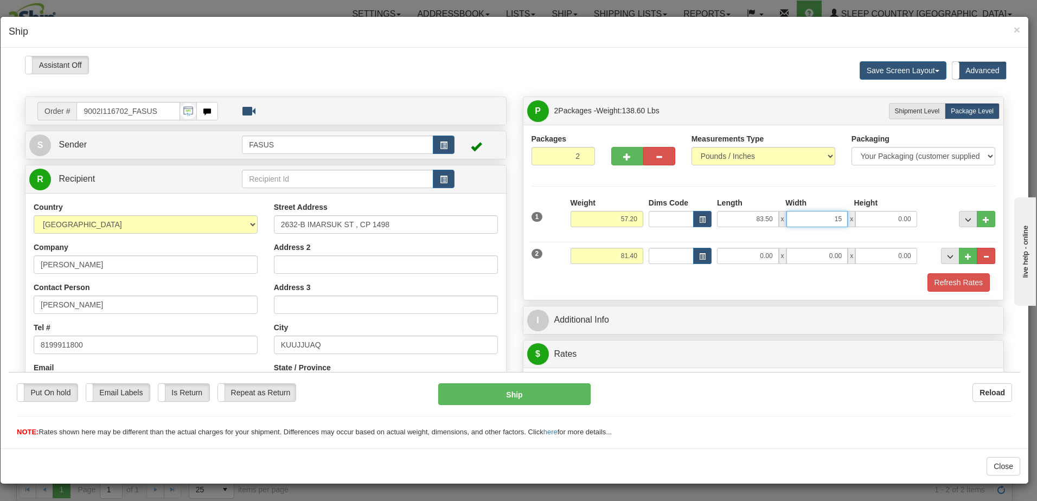
type input "15.00"
type input "4.00"
drag, startPoint x: 610, startPoint y: 252, endPoint x: 651, endPoint y: 255, distance: 40.8
click at [651, 255] on div "2 Weight 81.40 Dims Code Length Width Height" at bounding box center [764, 254] width 470 height 36
type input "23.00"
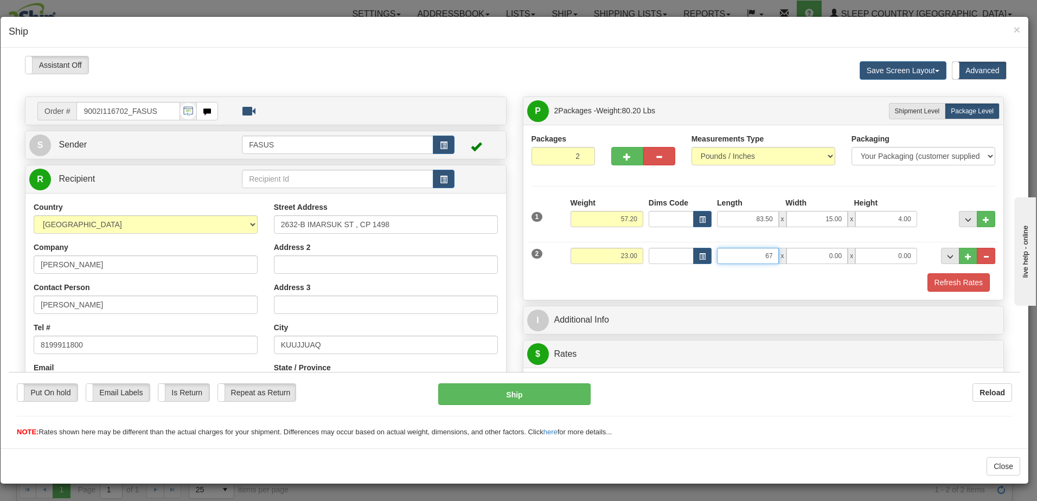
type input "67.00"
type input "14.00"
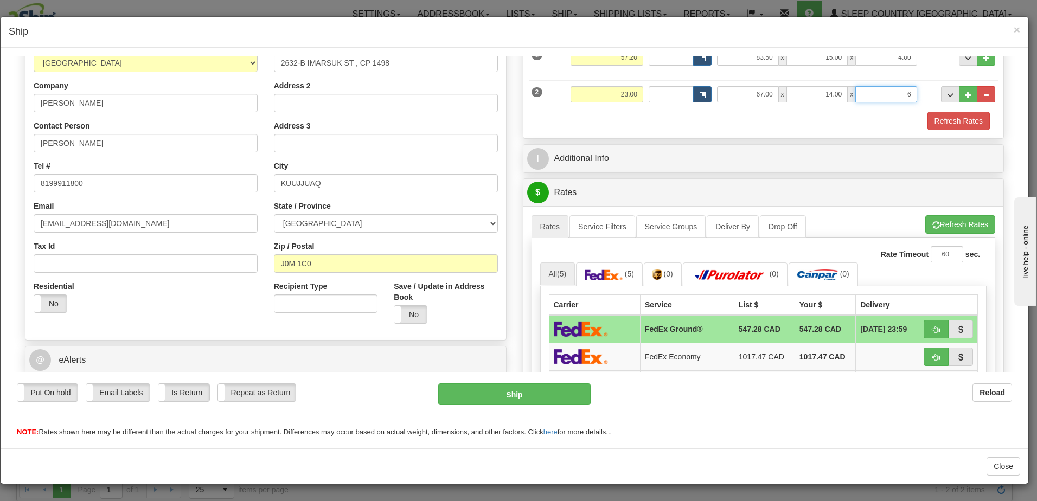
scroll to position [163, 0]
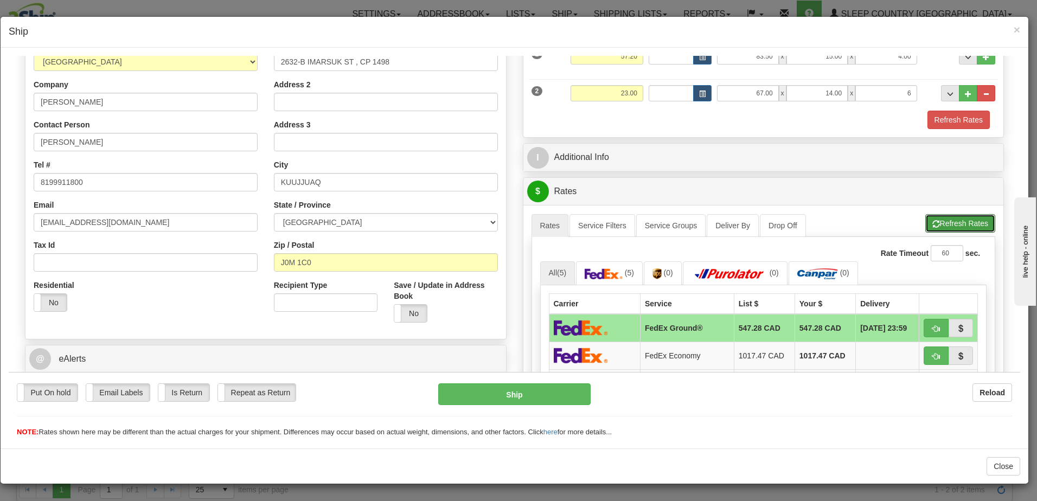
type input "6.00"
click at [952, 226] on button "Refresh Rates" at bounding box center [961, 223] width 70 height 18
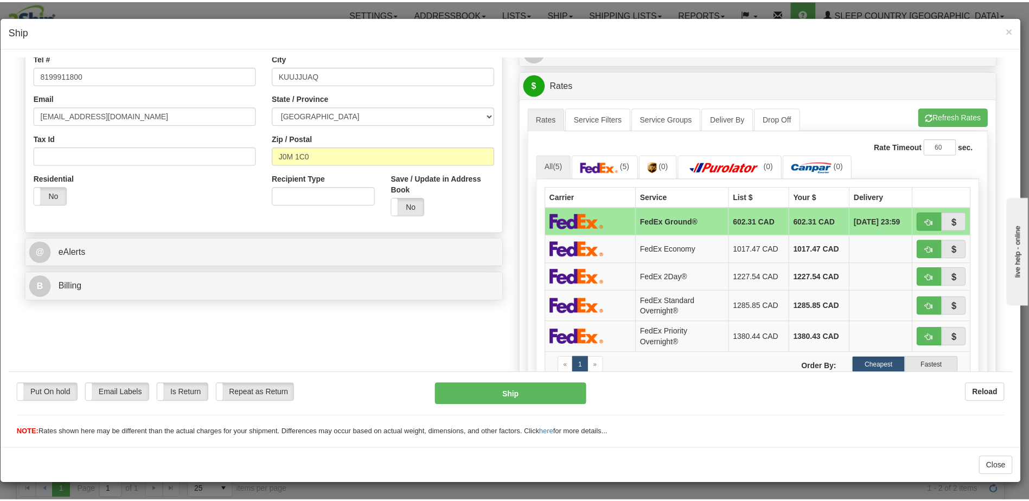
scroll to position [0, 0]
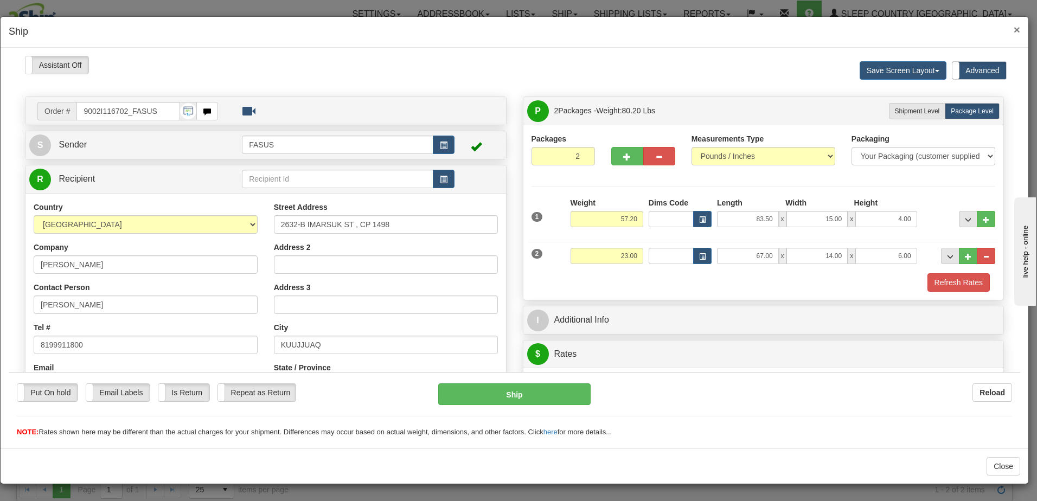
click at [1016, 29] on span "×" at bounding box center [1017, 29] width 7 height 12
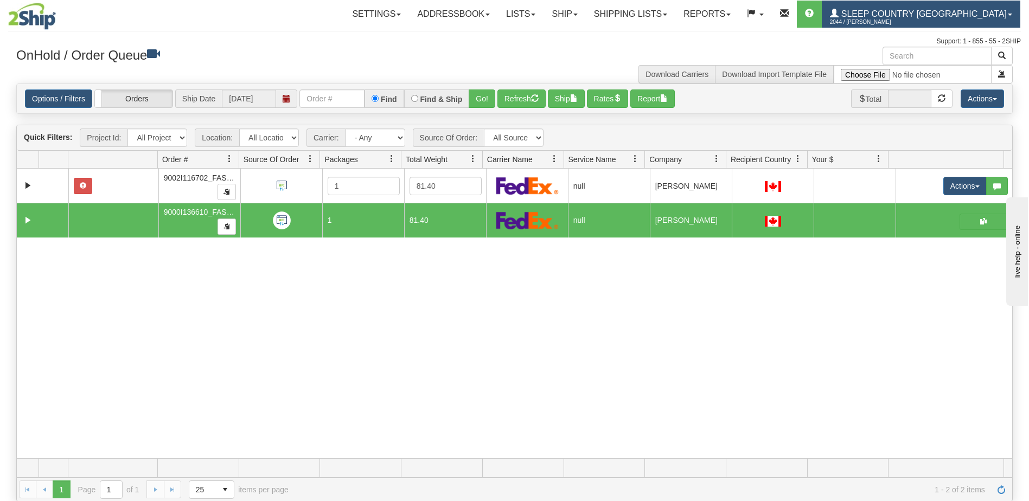
click at [932, 13] on span "Sleep Country [GEOGRAPHIC_DATA]" at bounding box center [923, 13] width 168 height 9
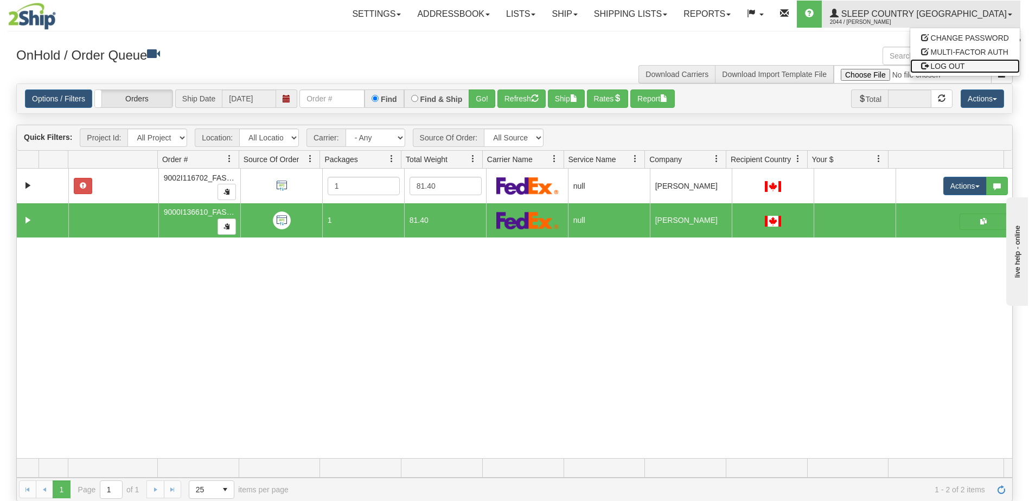
click at [940, 68] on span "LOG OUT" at bounding box center [948, 66] width 34 height 9
